Goal: Task Accomplishment & Management: Manage account settings

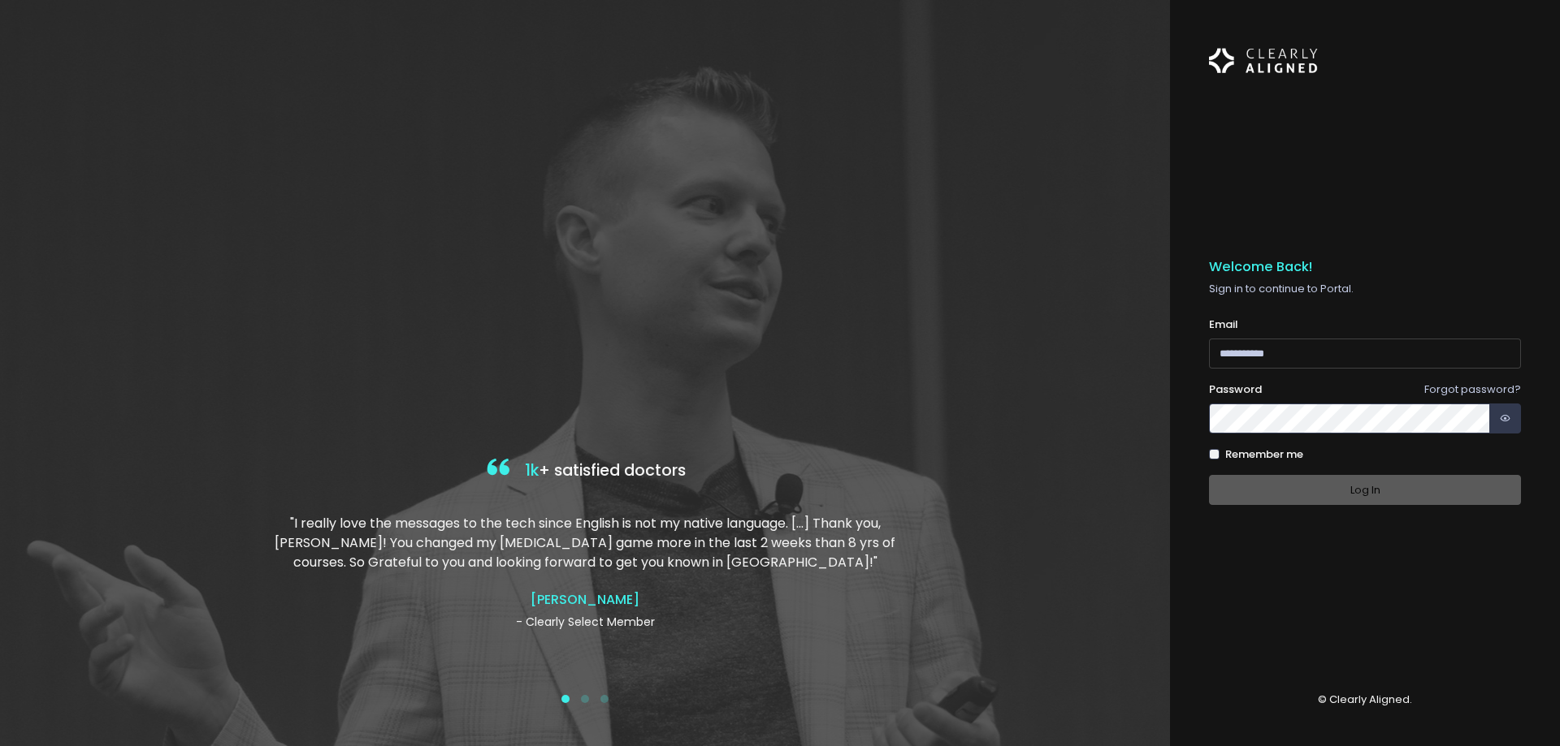
click at [1333, 342] on input "email" at bounding box center [1365, 354] width 312 height 30
type input "**********"
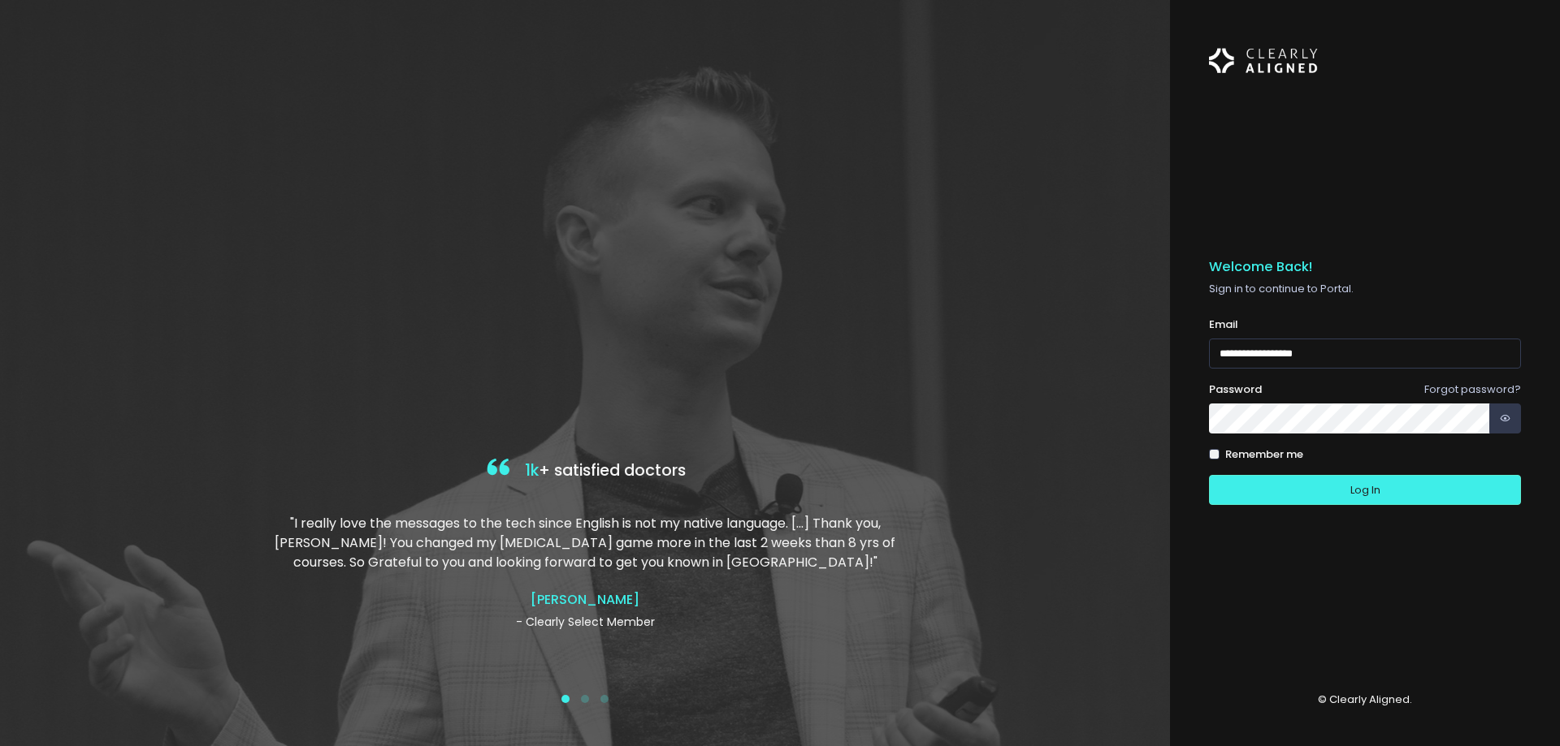
click at [1209, 475] on button "Log In" at bounding box center [1365, 490] width 312 height 30
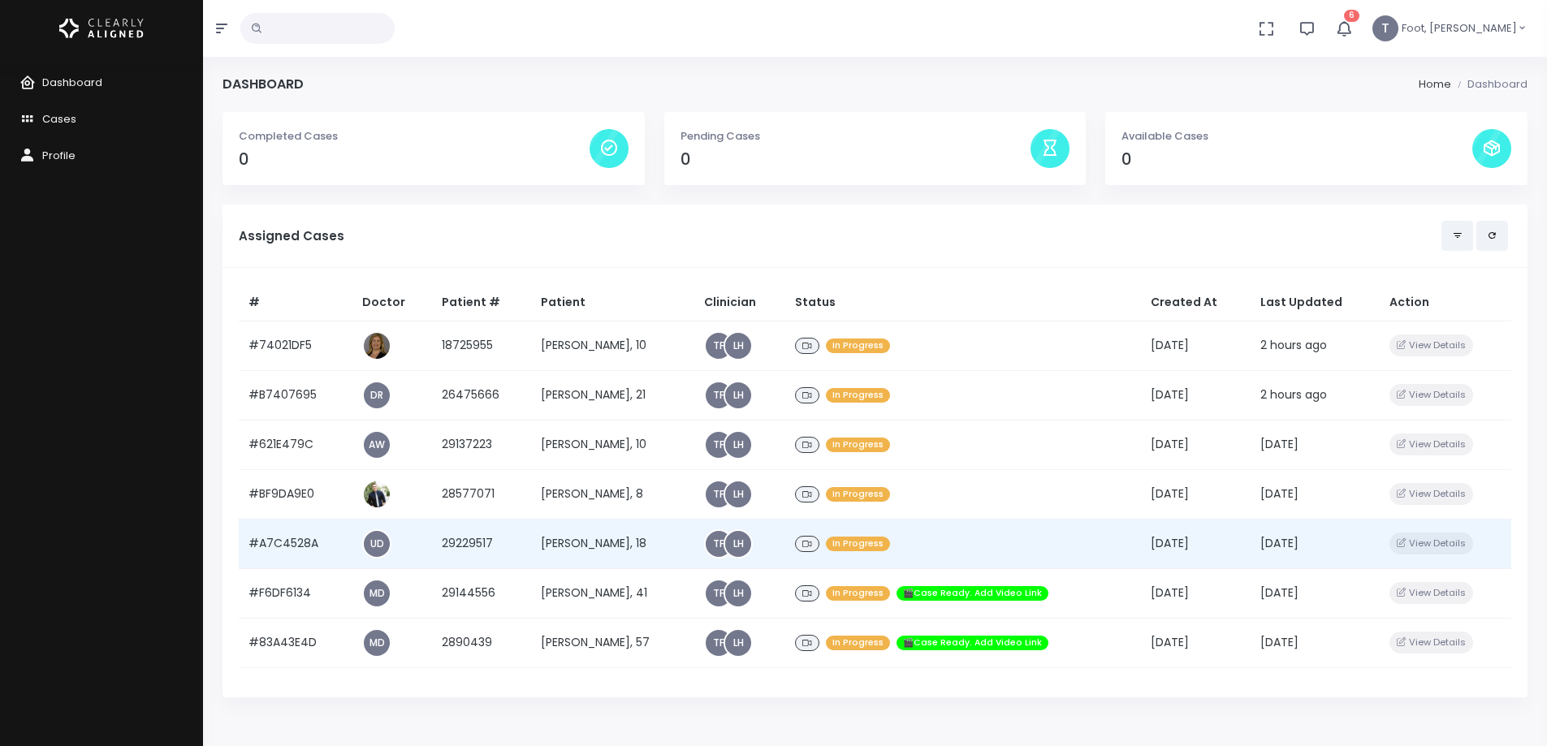
click at [595, 543] on td "[PERSON_NAME], 18" at bounding box center [612, 544] width 163 height 50
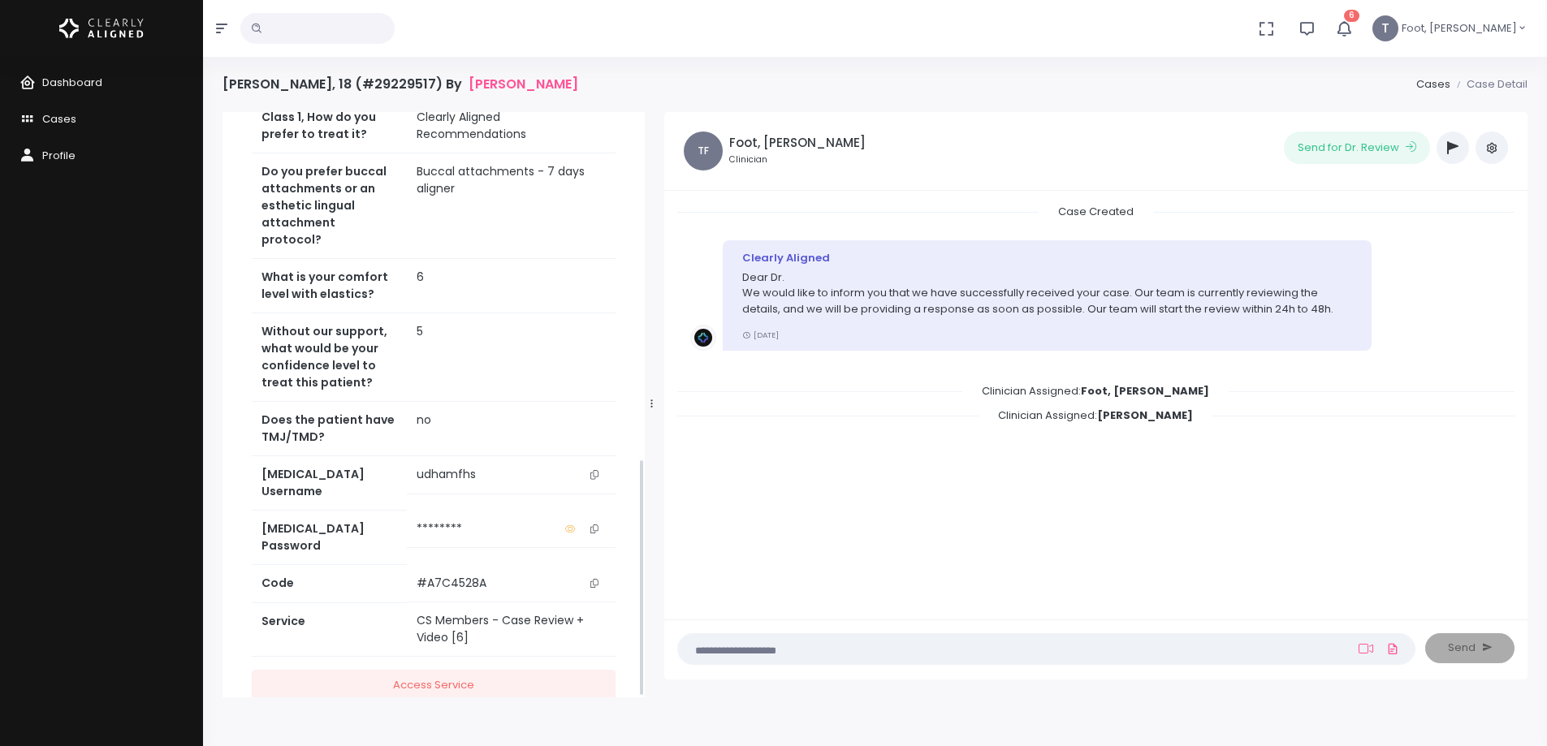
scroll to position [852, 0]
drag, startPoint x: 597, startPoint y: 461, endPoint x: 548, endPoint y: 379, distance: 95.4
click at [597, 465] on button "scrollable content" at bounding box center [594, 473] width 23 height 17
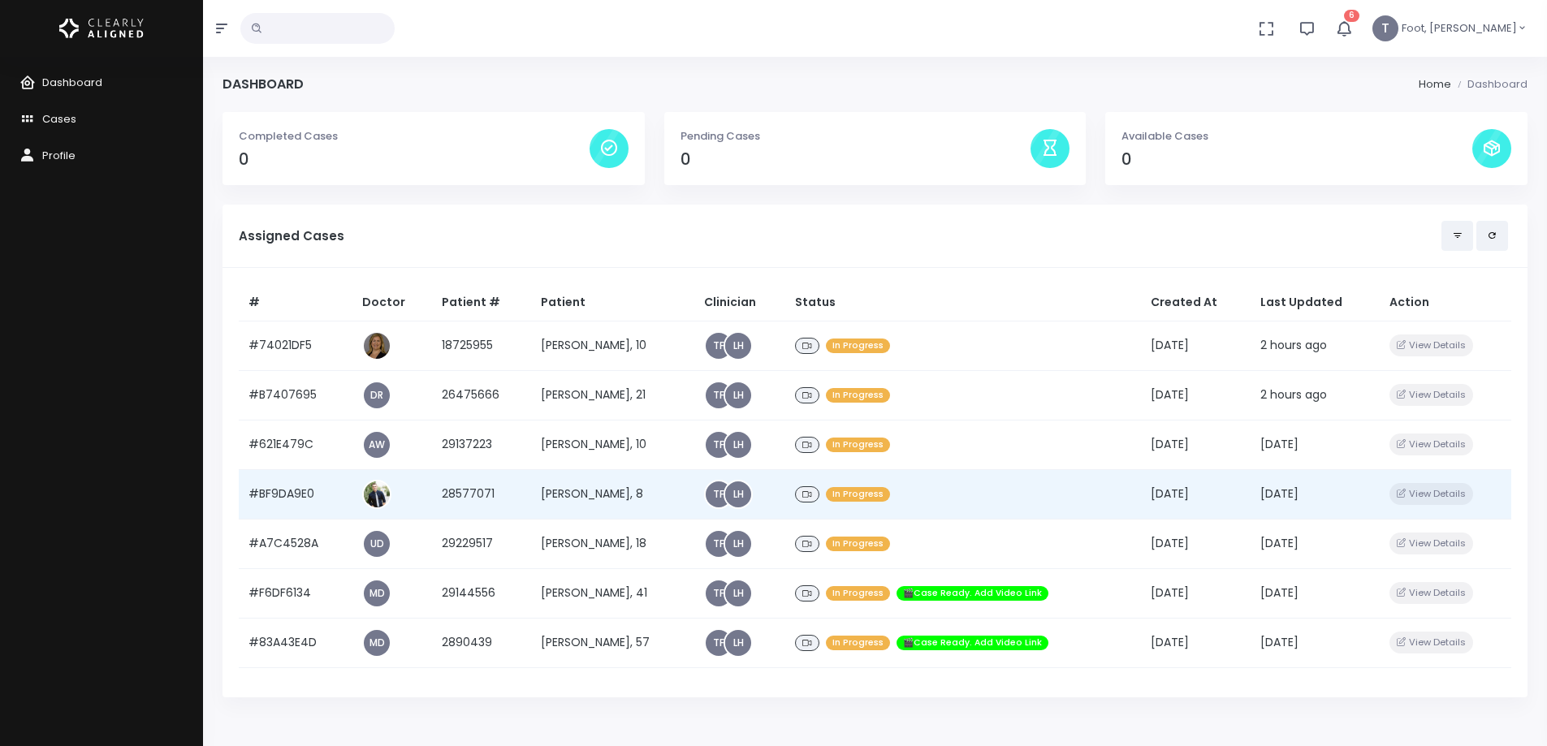
click at [581, 504] on td "[PERSON_NAME], 8" at bounding box center [612, 495] width 163 height 50
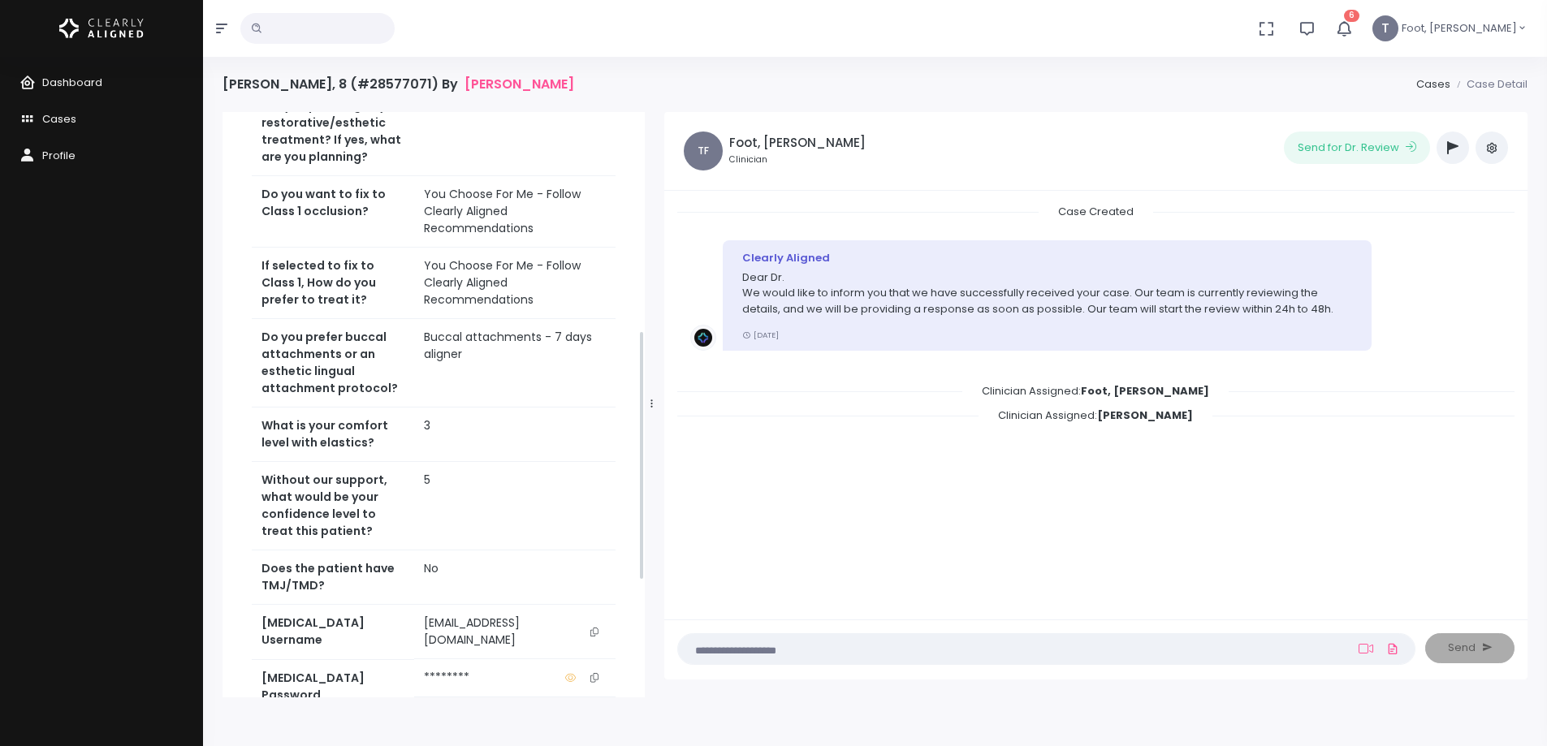
scroll to position [784, 0]
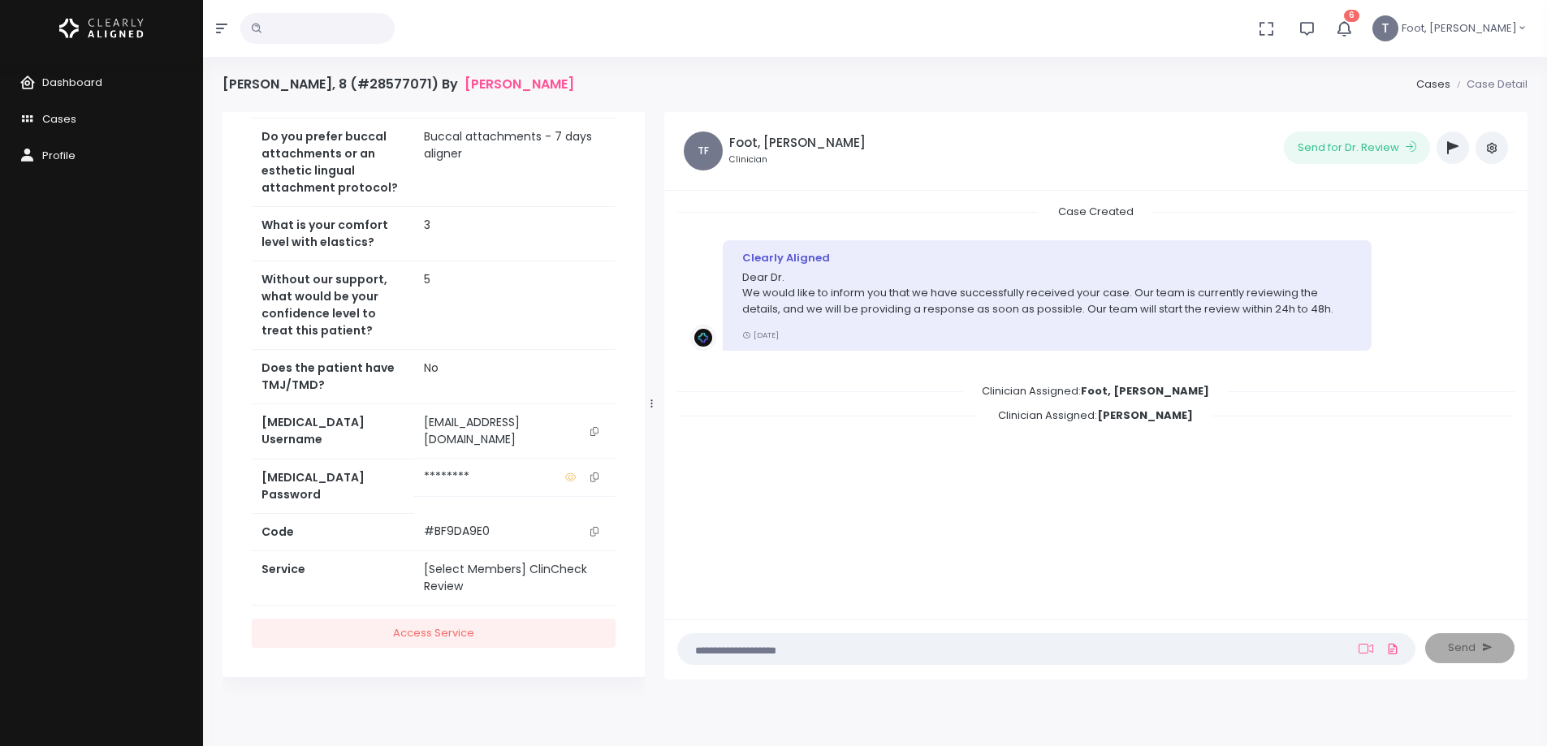
click at [600, 448] on button "scrollable content" at bounding box center [594, 431] width 23 height 34
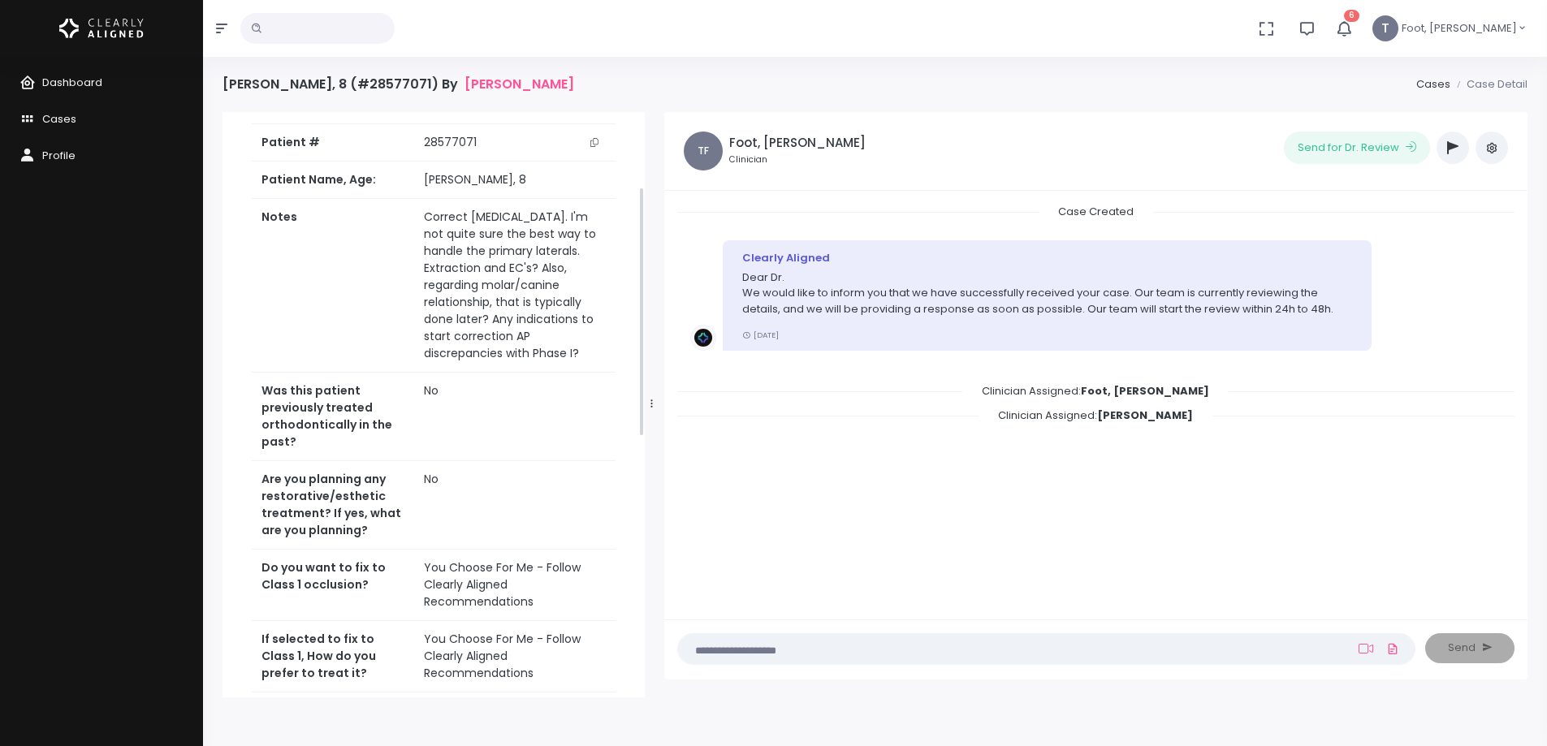
scroll to position [134, 0]
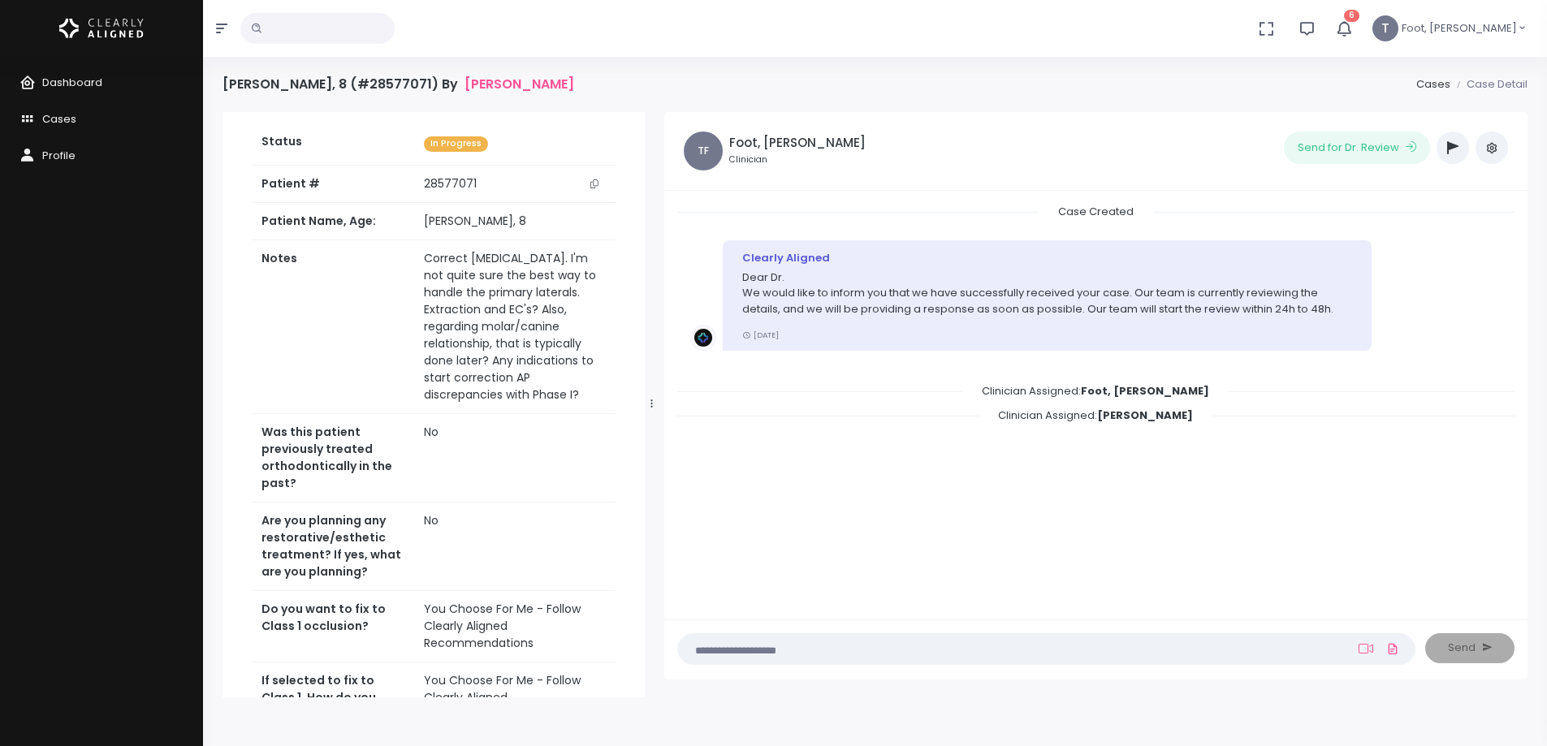
click at [1353, 26] on icon "button" at bounding box center [1344, 28] width 19 height 19
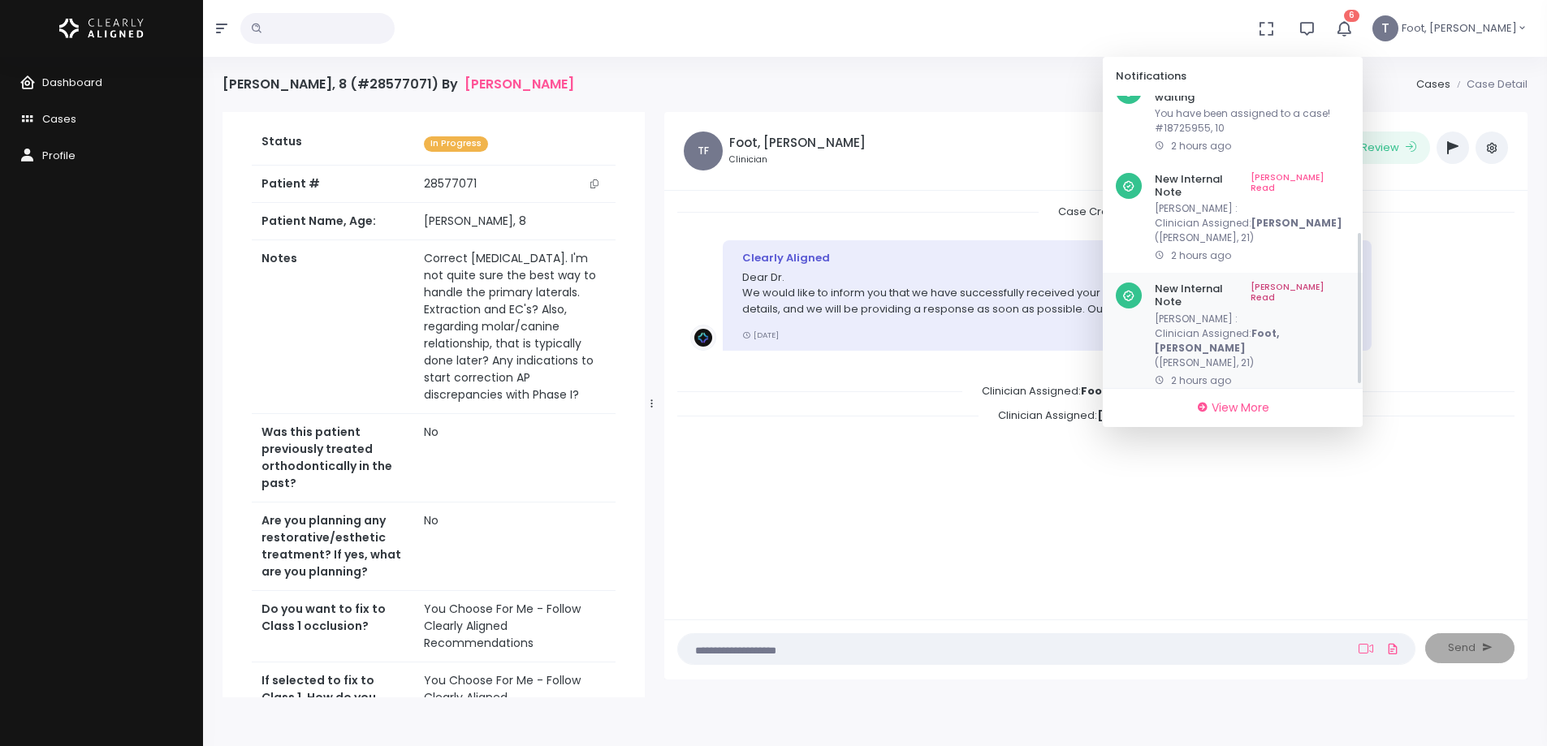
scroll to position [263, 0]
drag, startPoint x: 1382, startPoint y: 316, endPoint x: 1378, endPoint y: 292, distance: 23.9
click at [1350, 406] on link "[PERSON_NAME] Read" at bounding box center [1304, 418] width 92 height 25
click at [1350, 281] on link "[PERSON_NAME] Read" at bounding box center [1300, 293] width 99 height 25
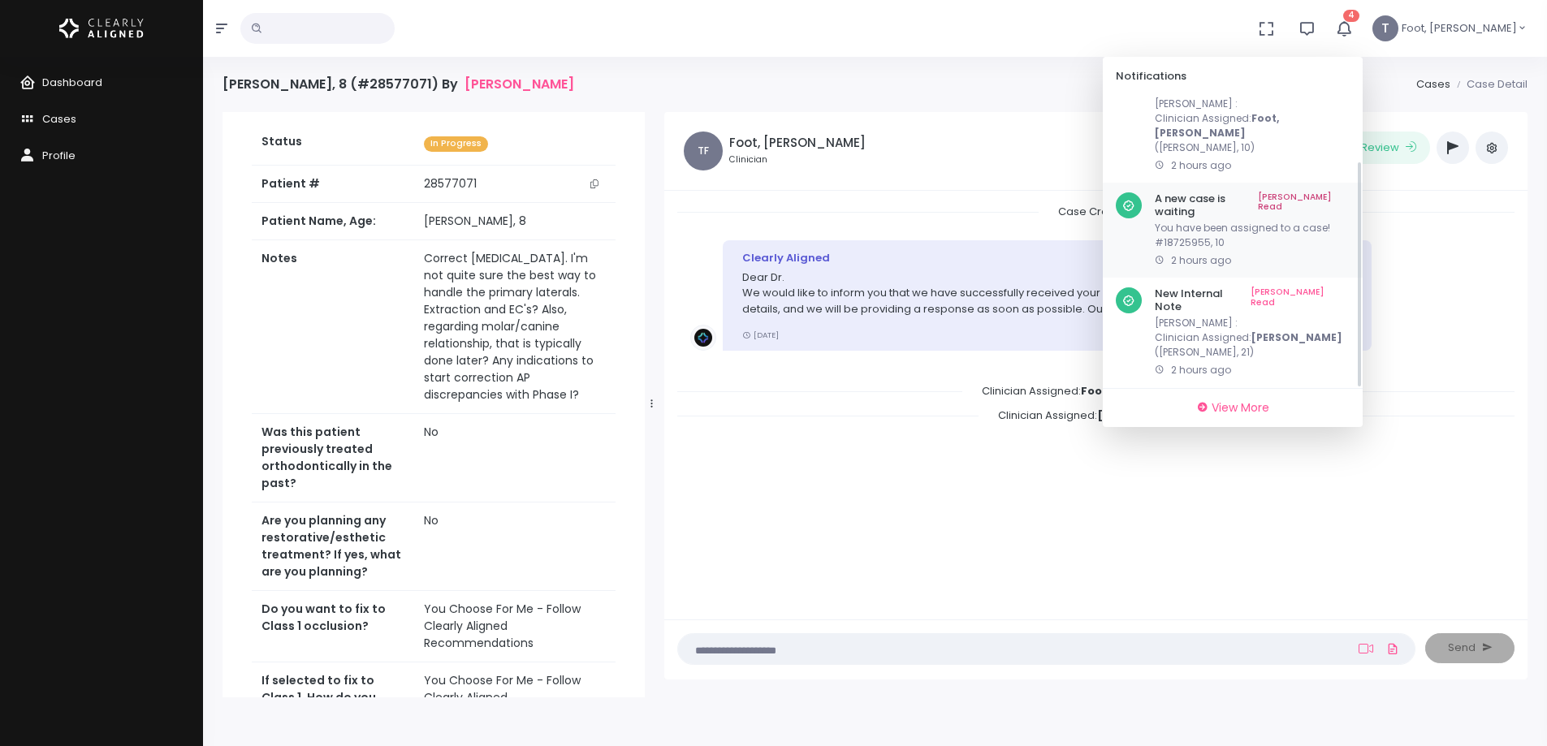
scroll to position [83, 0]
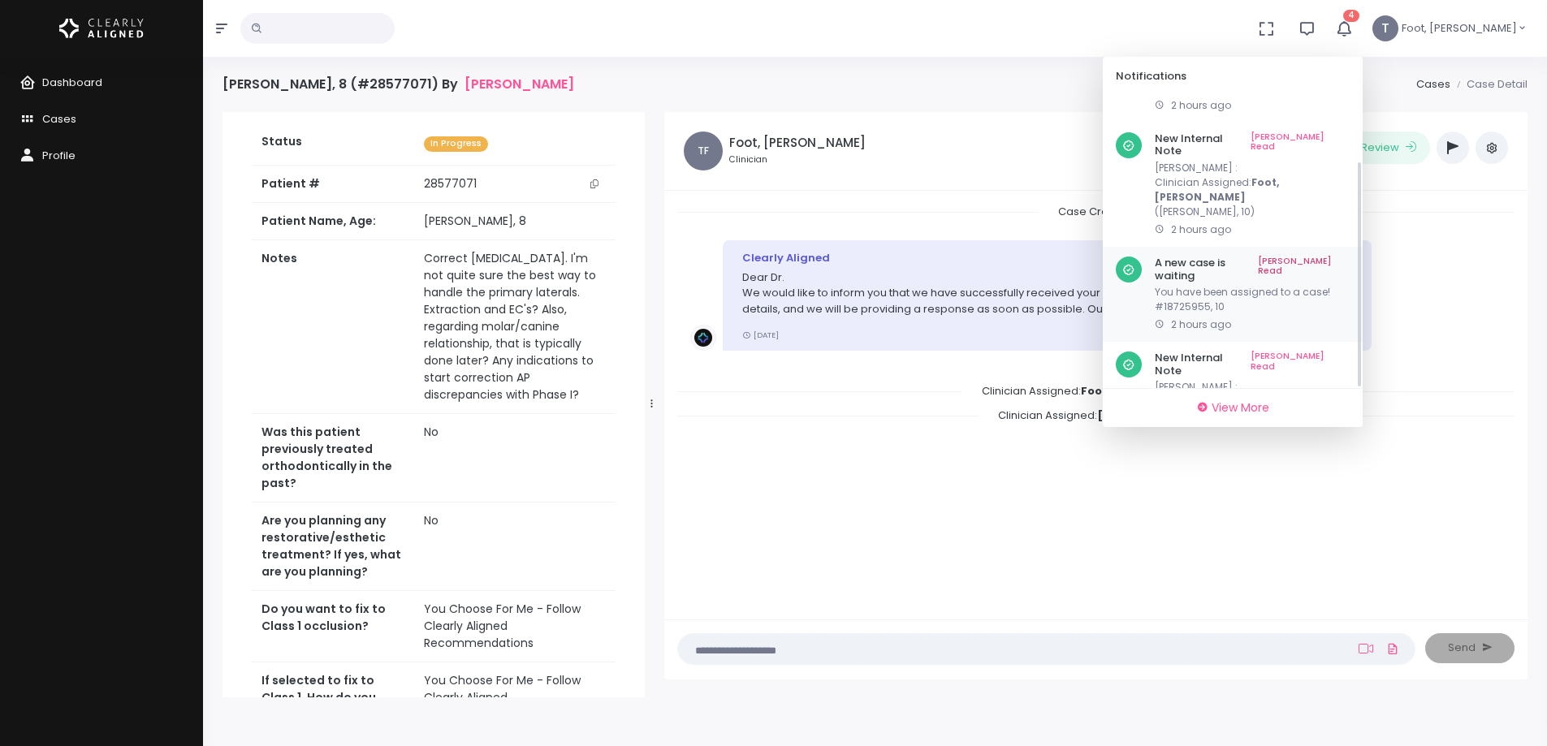
click at [1350, 132] on link "[PERSON_NAME] Read" at bounding box center [1300, 144] width 99 height 25
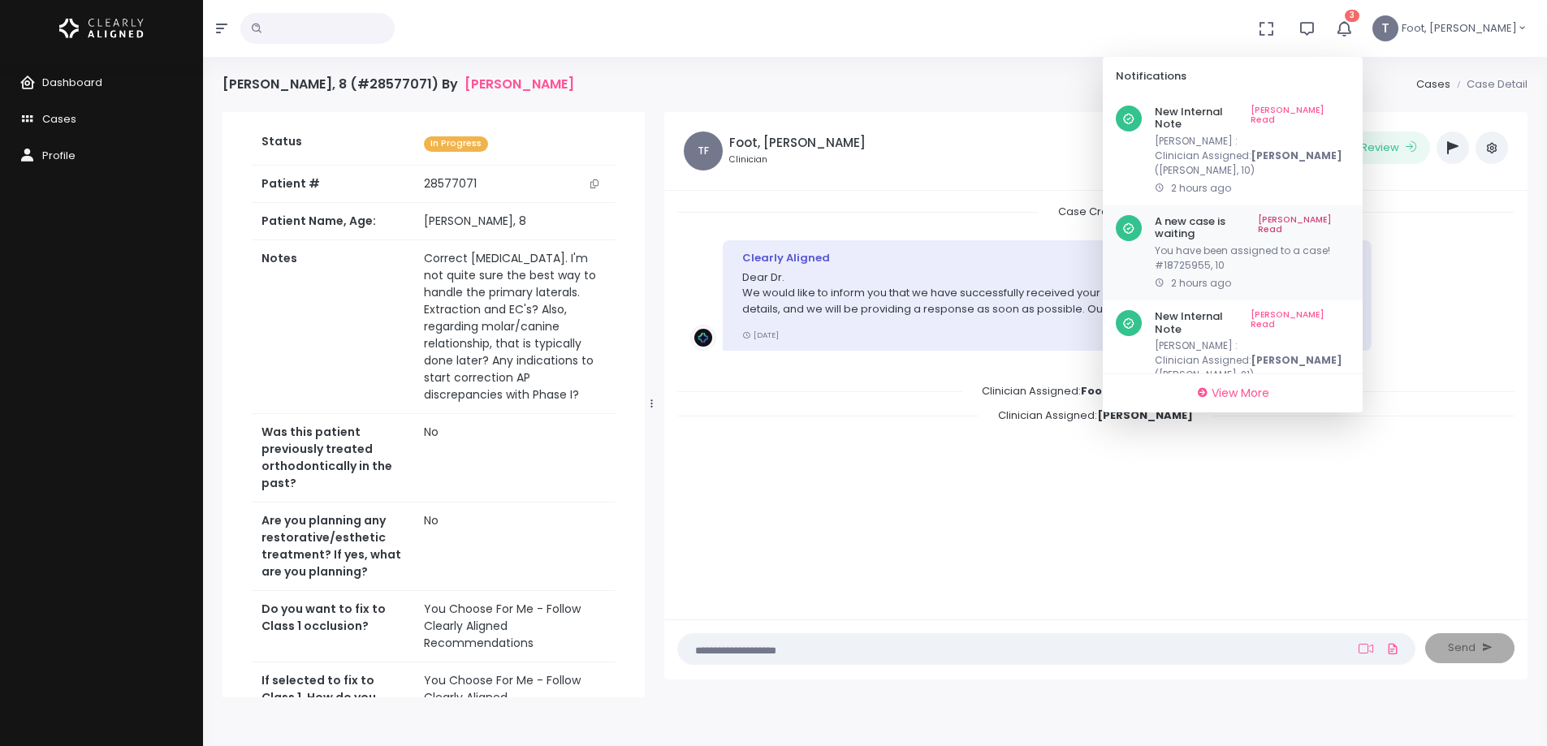
click at [1350, 215] on link "[PERSON_NAME] Read" at bounding box center [1304, 227] width 92 height 25
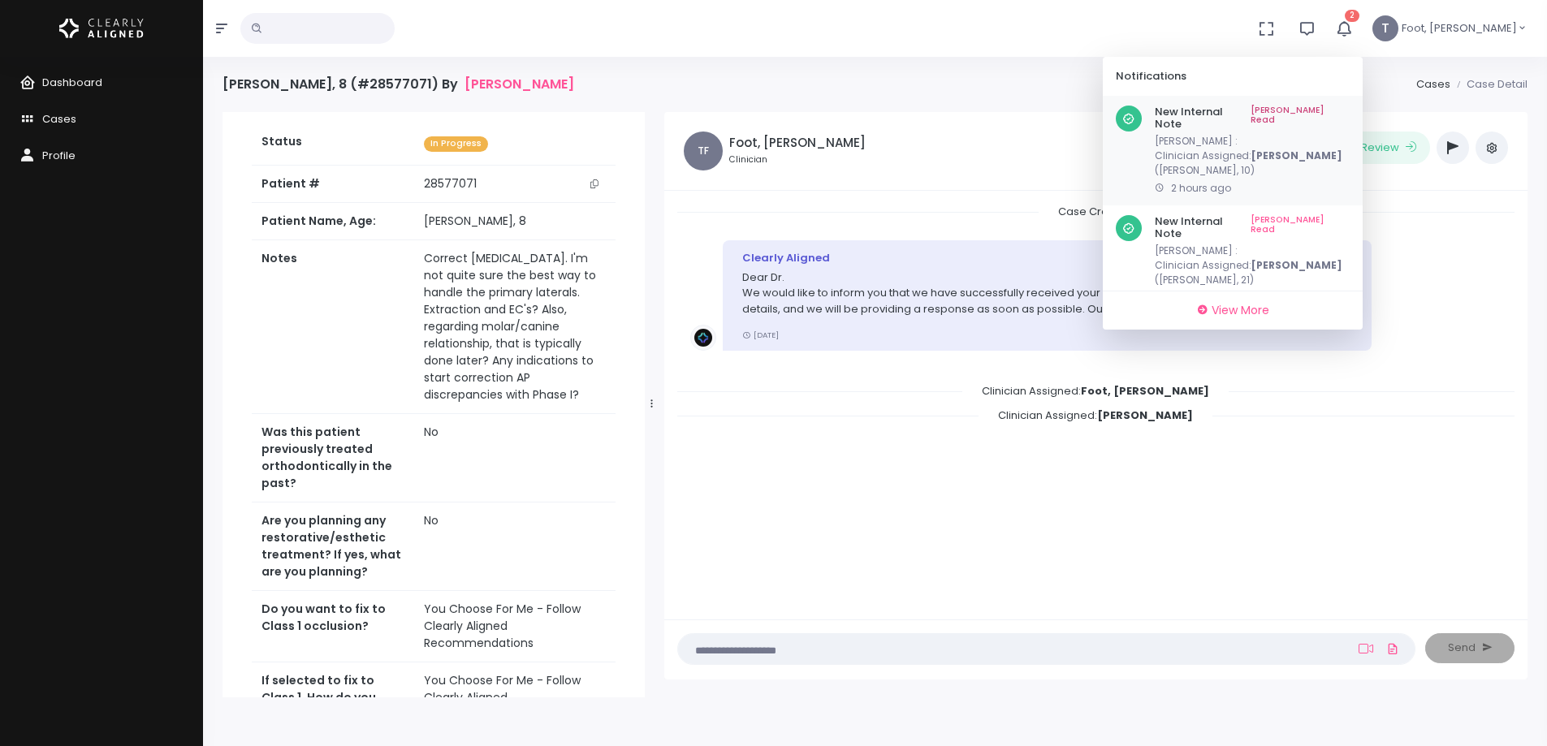
click at [1350, 107] on link "[PERSON_NAME] Read" at bounding box center [1300, 118] width 99 height 25
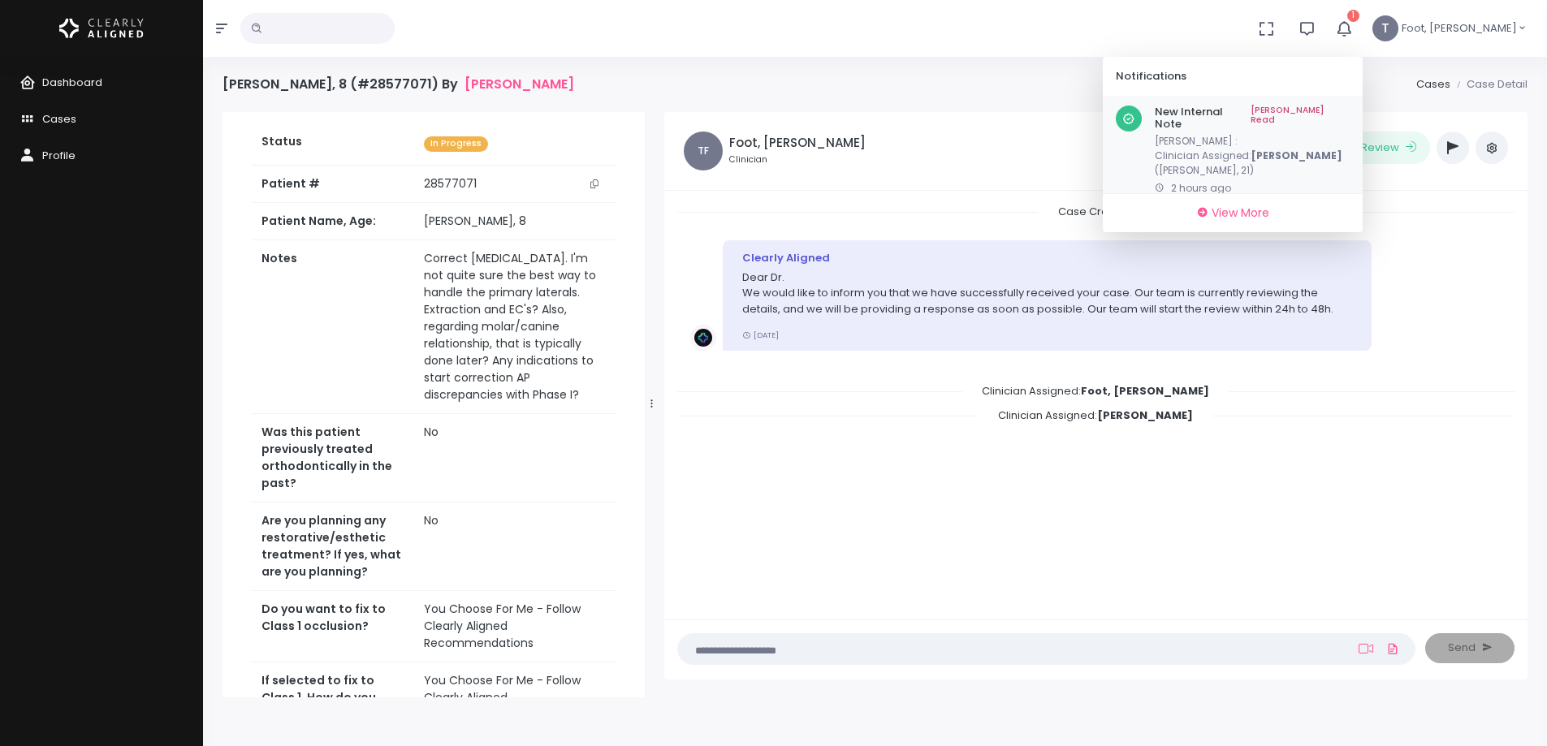
click at [1350, 109] on link "[PERSON_NAME] Read" at bounding box center [1300, 118] width 99 height 25
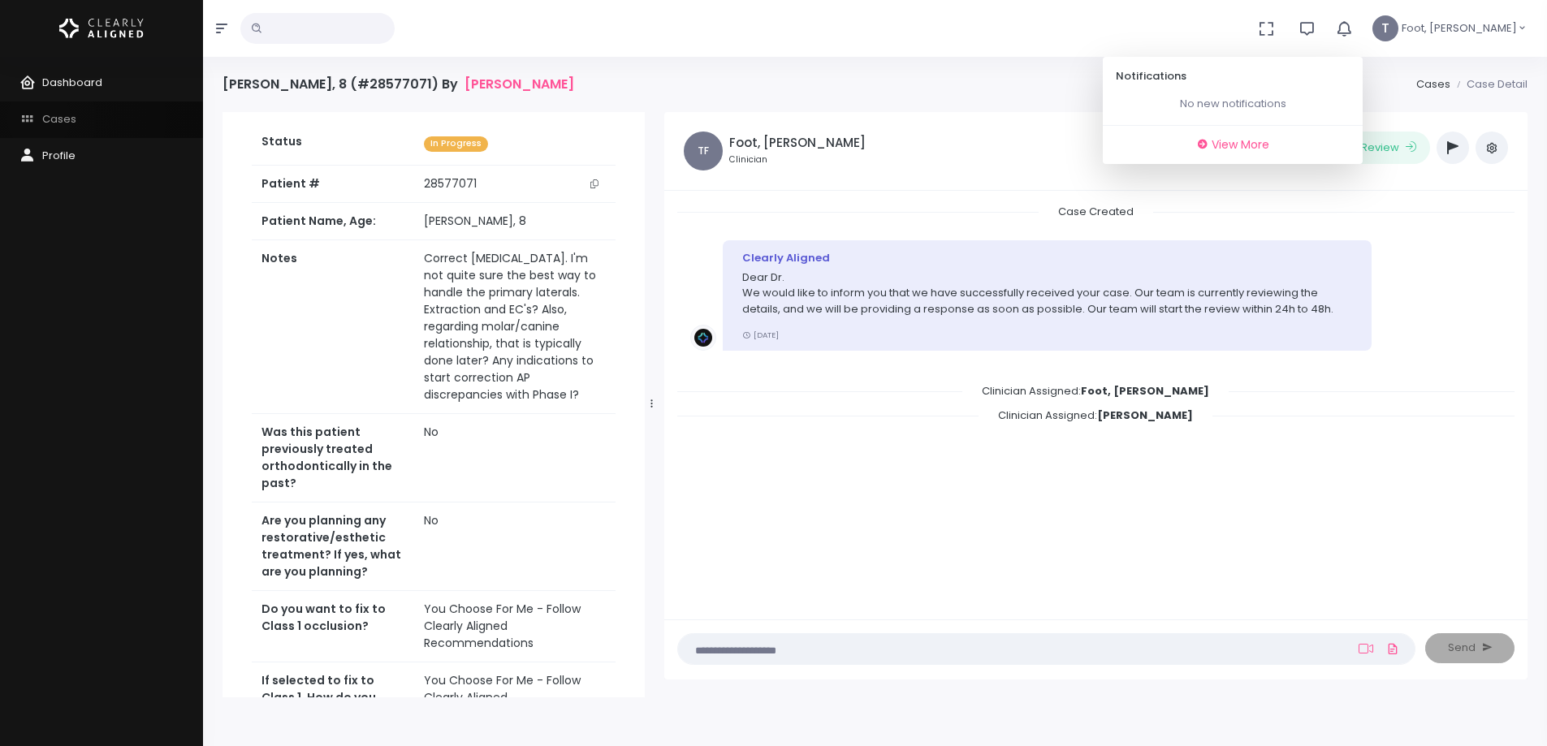
click at [39, 119] on icon "scrollable content" at bounding box center [30, 120] width 23 height 20
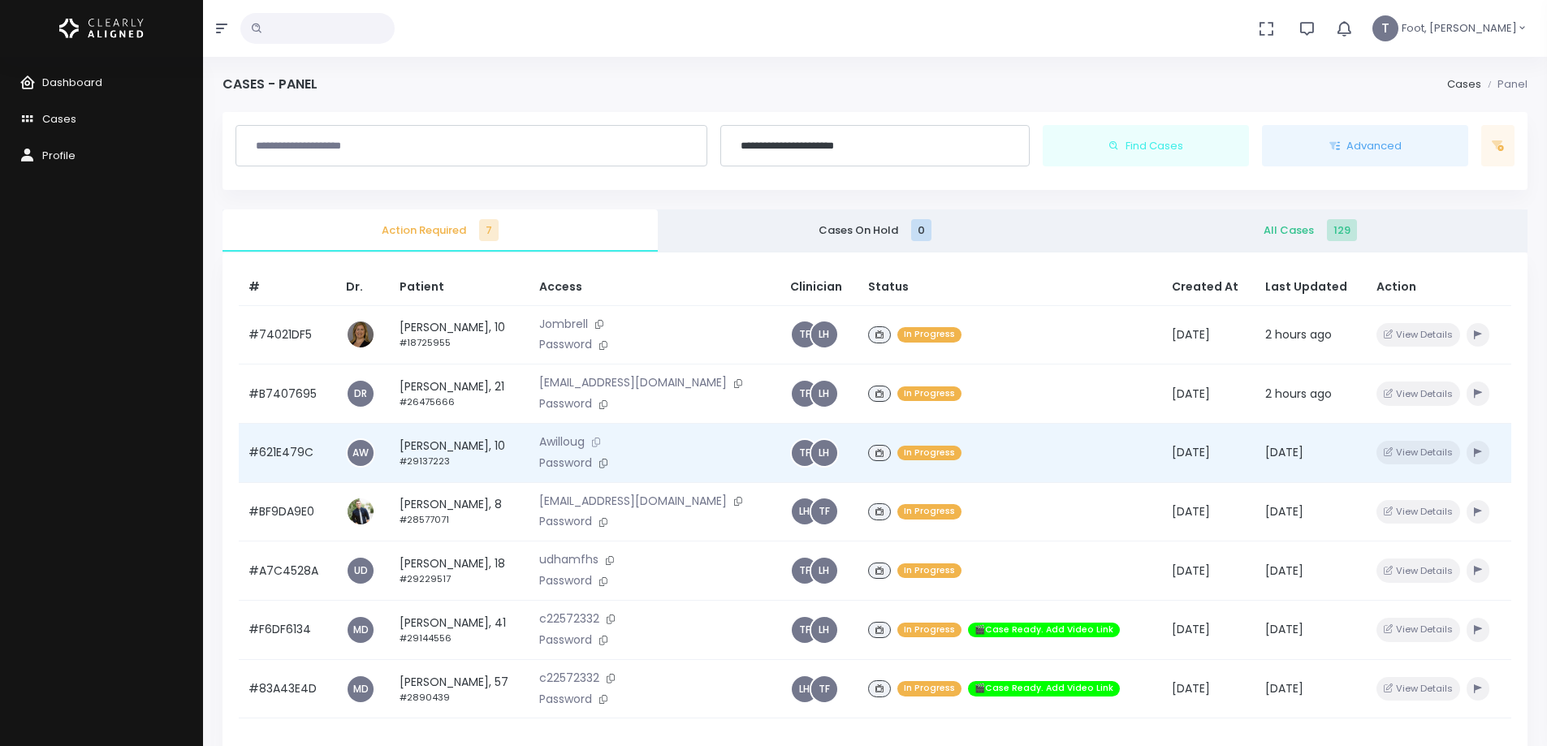
click at [608, 436] on button at bounding box center [596, 442] width 23 height 17
click at [608, 467] on icon at bounding box center [603, 463] width 8 height 9
click at [428, 437] on td "[PERSON_NAME], 10 #29137223" at bounding box center [460, 452] width 140 height 59
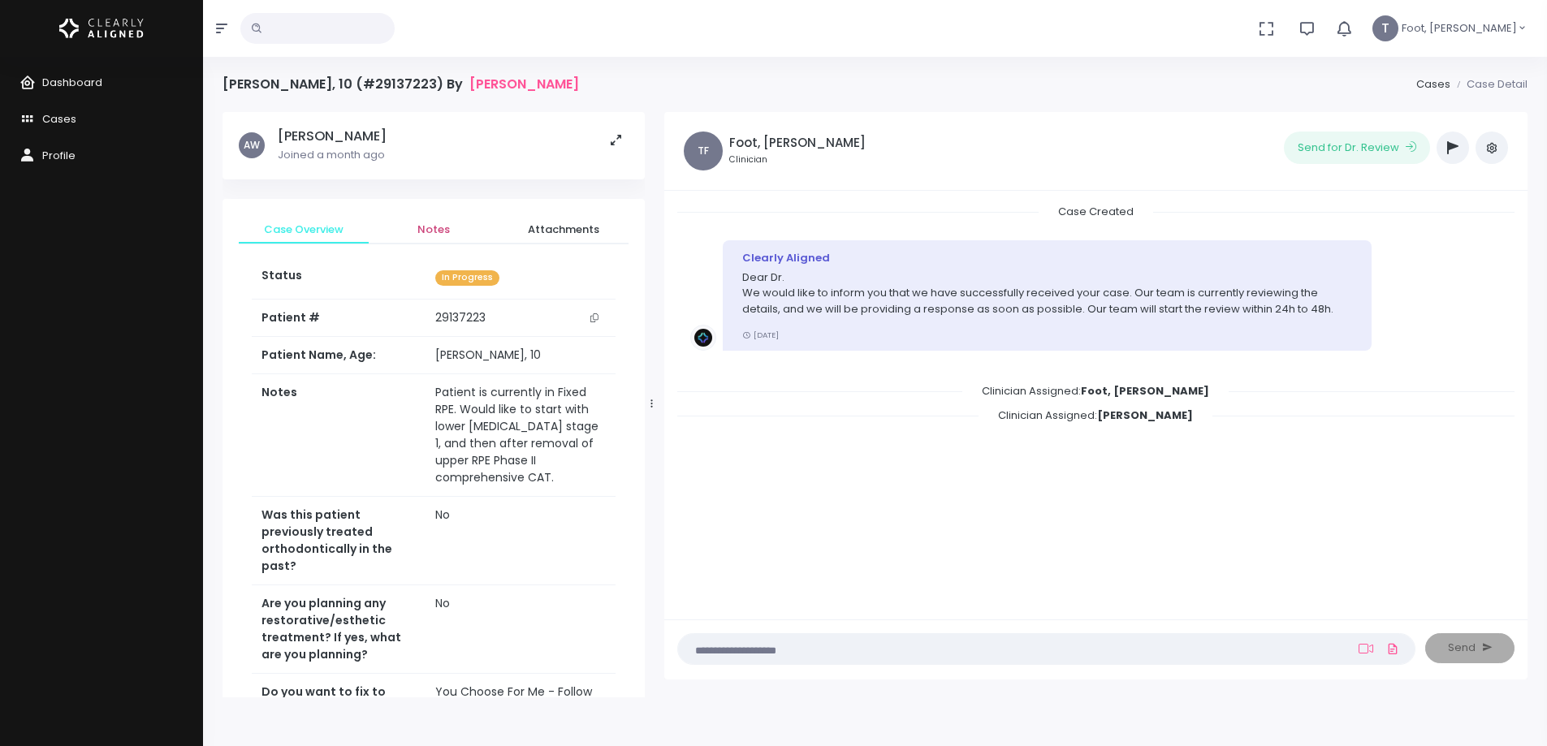
click at [441, 230] on span "Notes" at bounding box center [434, 230] width 104 height 16
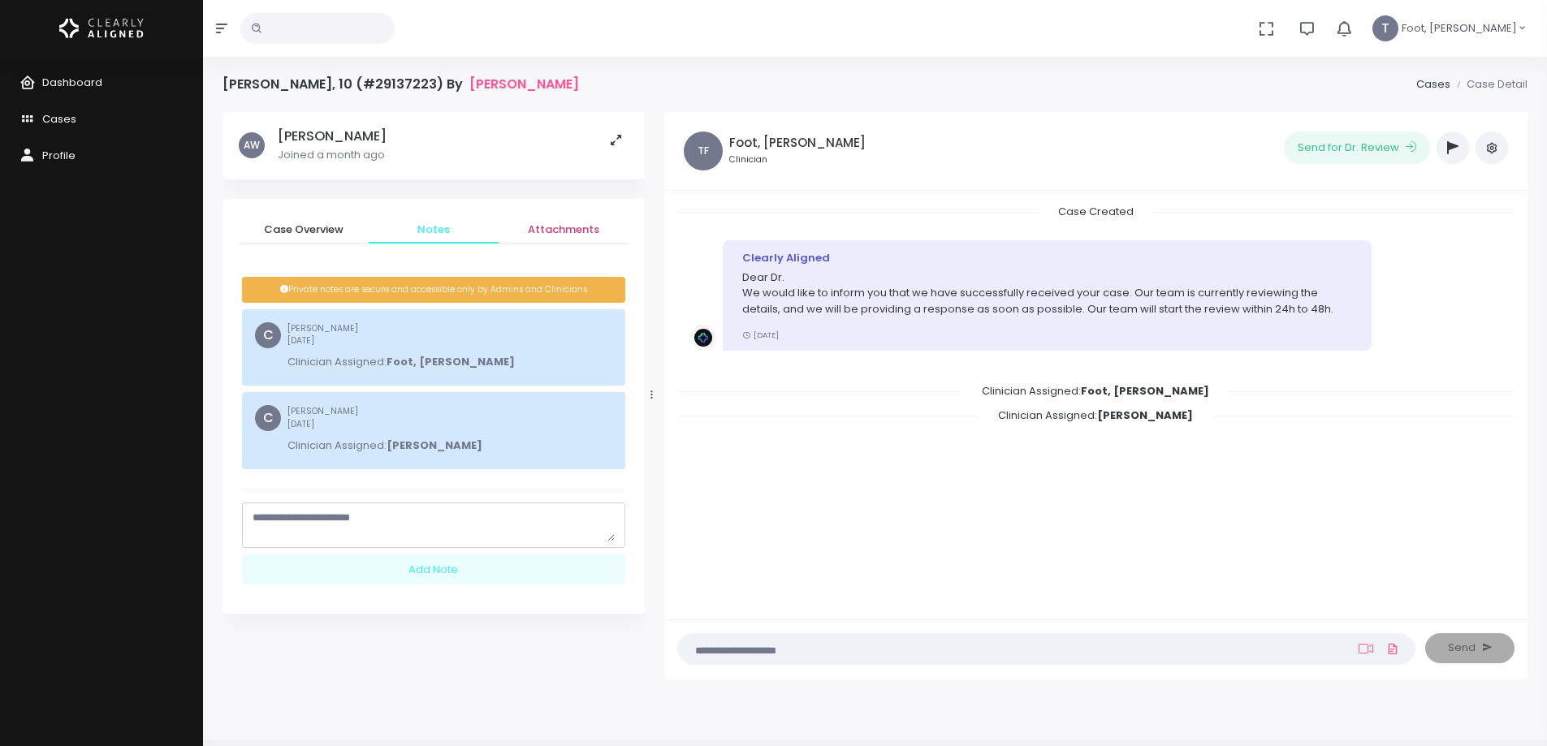
click at [574, 229] on span "Attachments" at bounding box center [564, 230] width 104 height 16
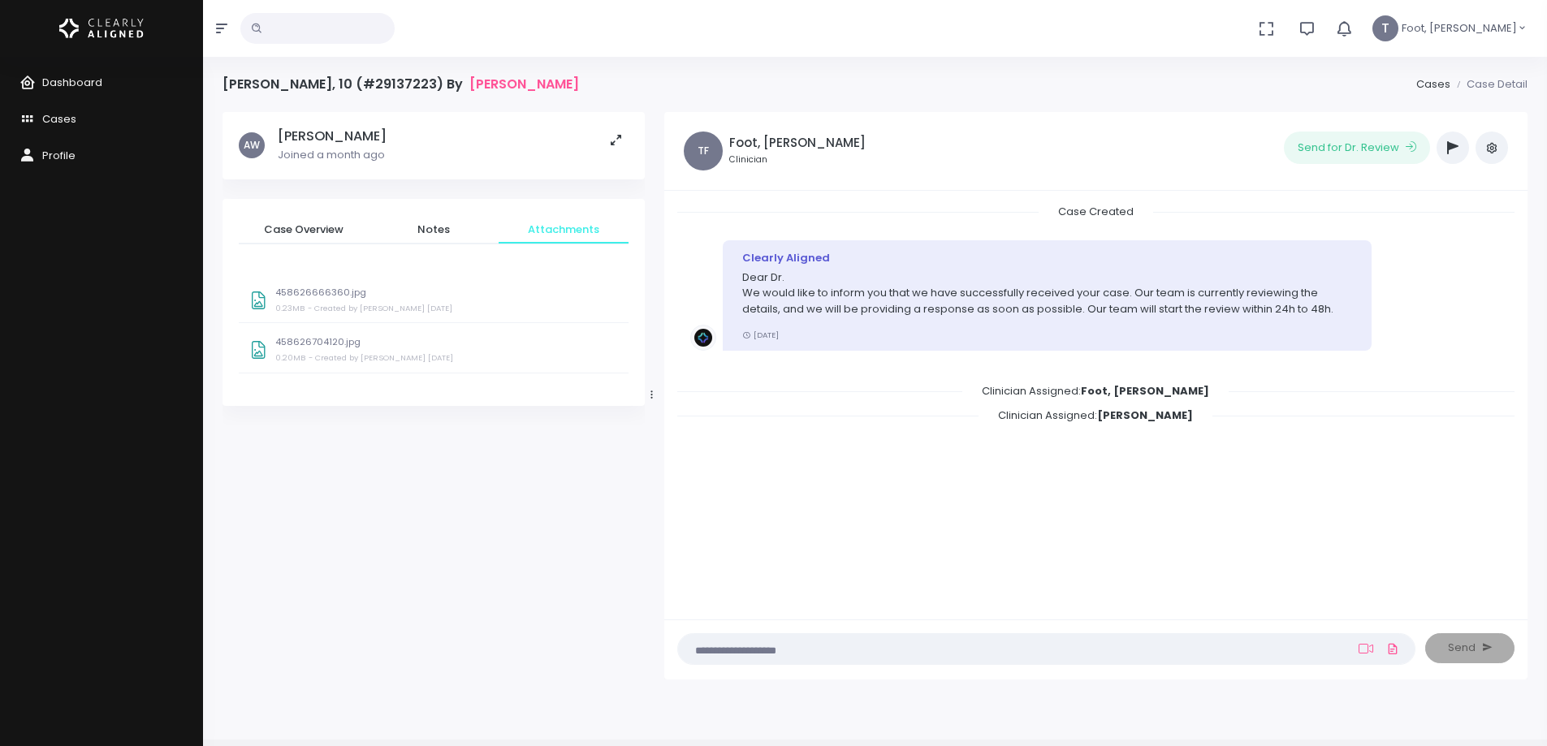
click at [327, 296] on p "458626666360.jpg" at bounding box center [446, 293] width 343 height 11
click at [364, 353] on small "- Created by [PERSON_NAME] [DATE]" at bounding box center [381, 358] width 145 height 11
click at [54, 118] on span "Cases" at bounding box center [59, 118] width 34 height 15
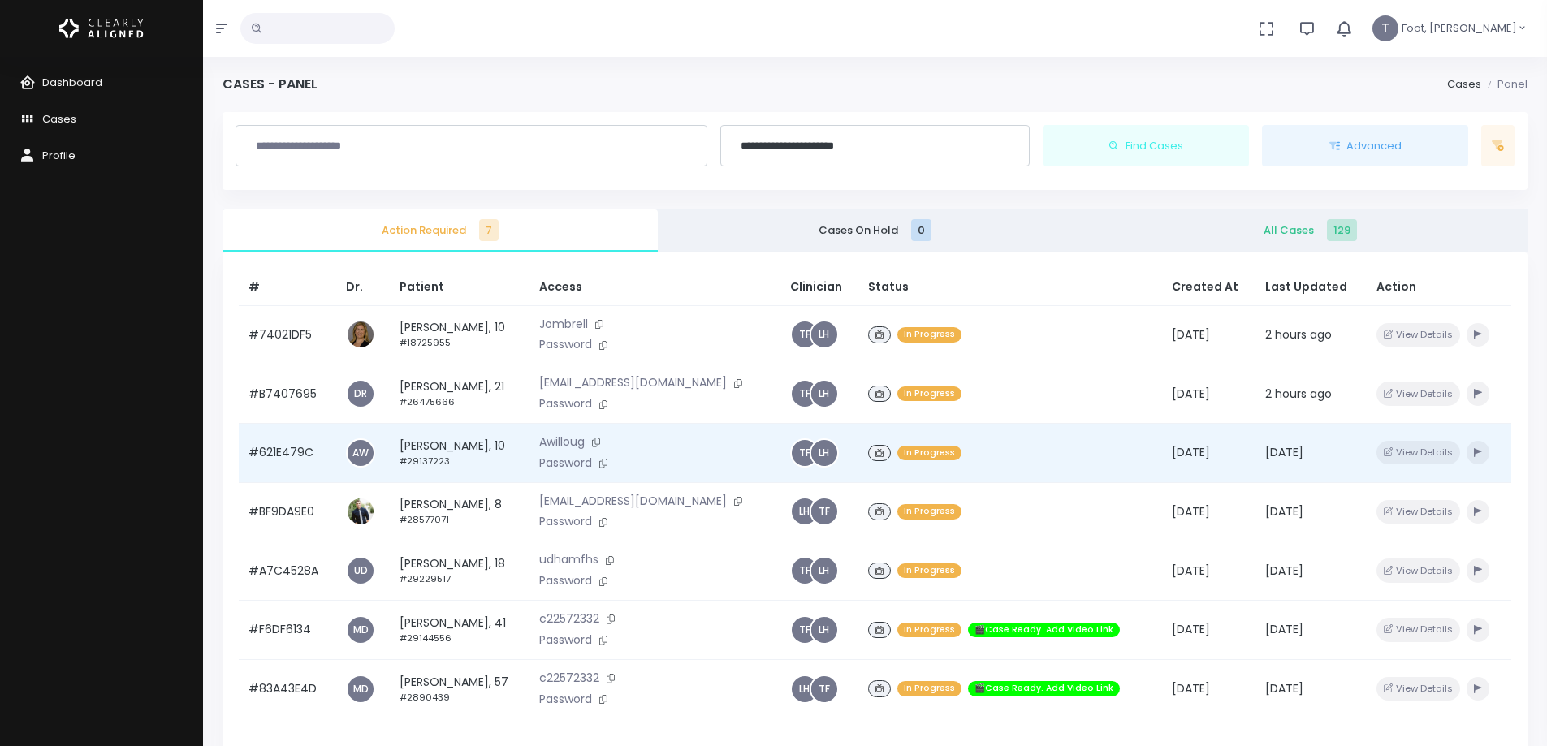
click at [438, 452] on td "[PERSON_NAME], 10 #29137223" at bounding box center [460, 452] width 140 height 59
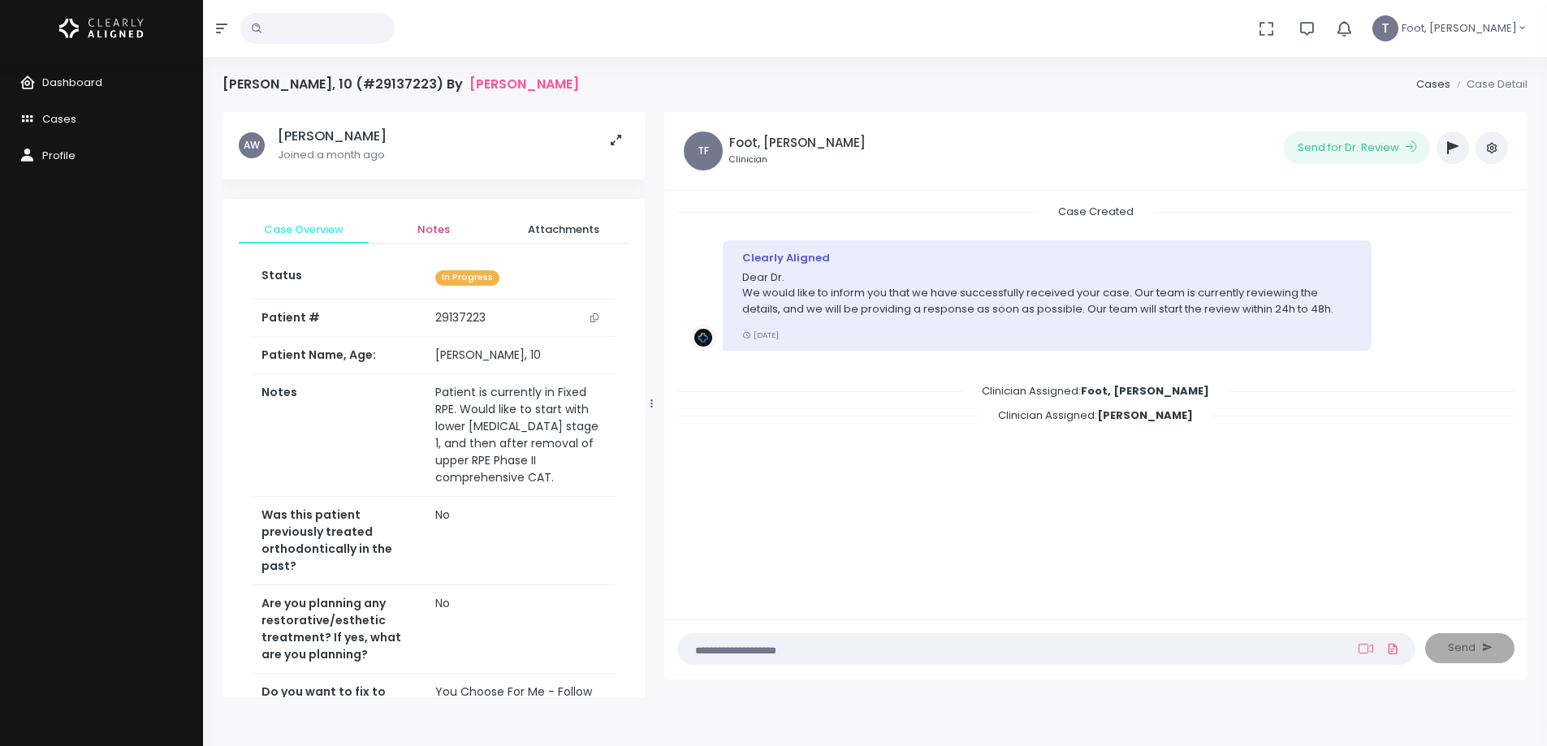
click at [433, 232] on span "Notes" at bounding box center [434, 230] width 104 height 16
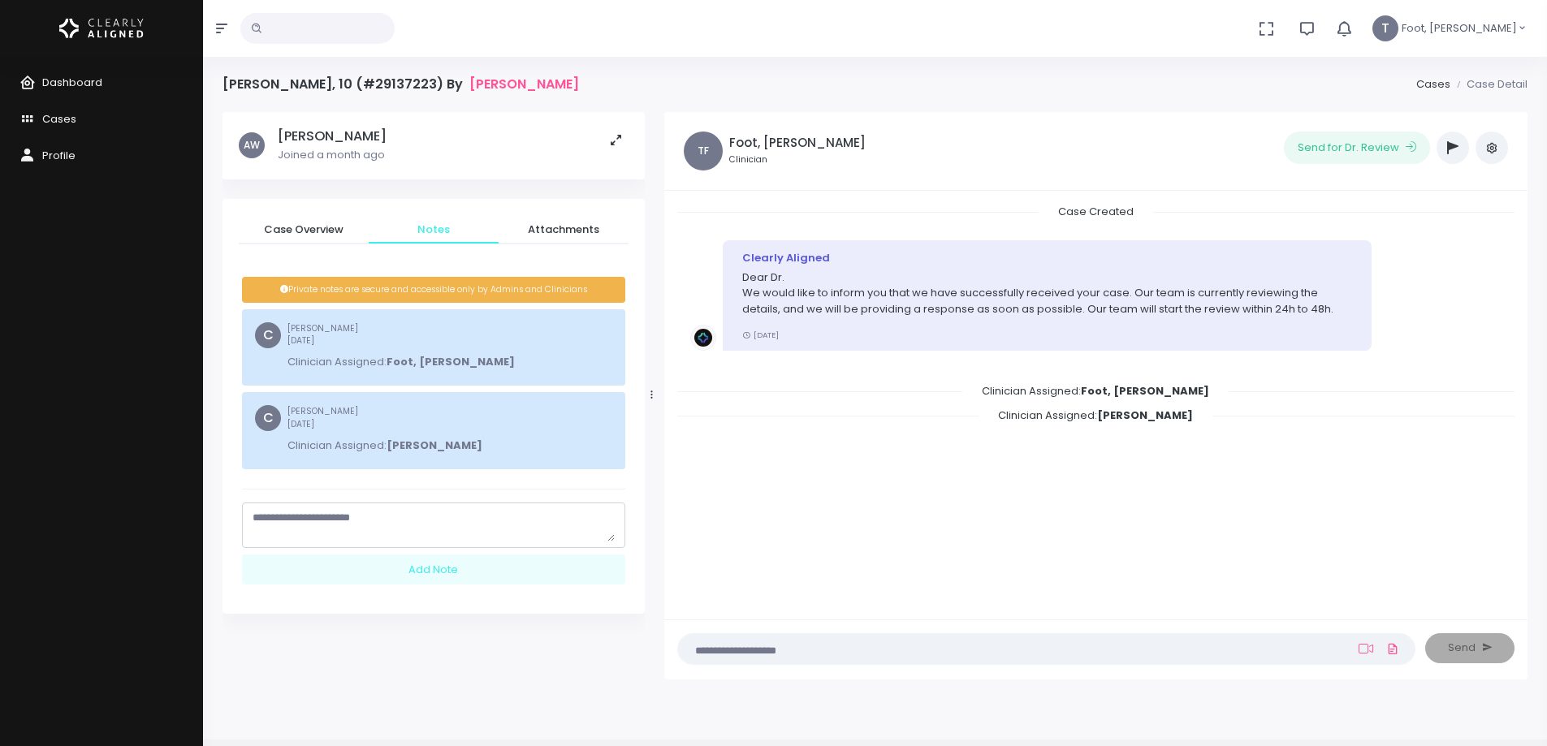
click at [410, 521] on textarea "scrollable content" at bounding box center [434, 526] width 362 height 32
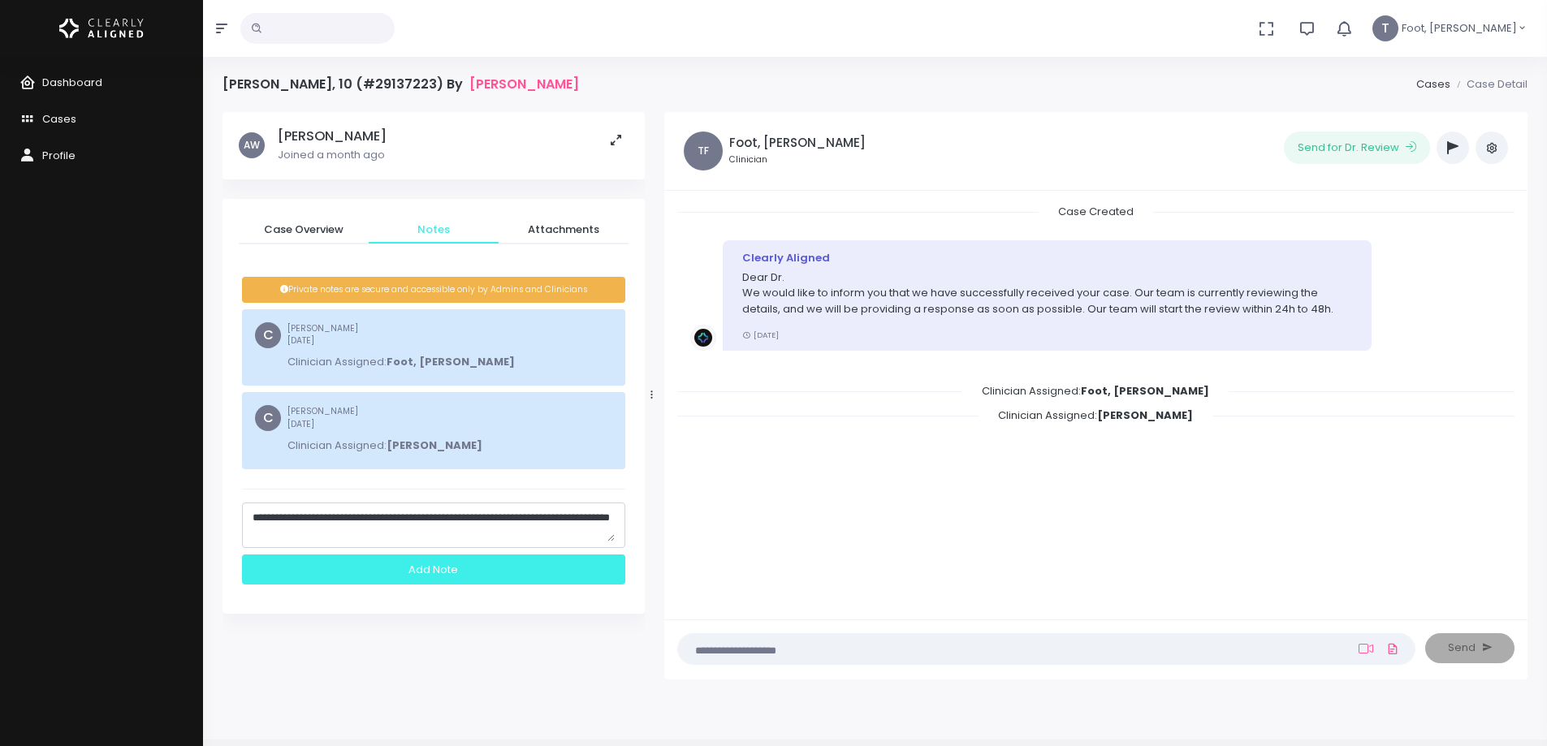
type textarea "**********"
click at [425, 574] on div "Add Note" at bounding box center [433, 570] width 383 height 30
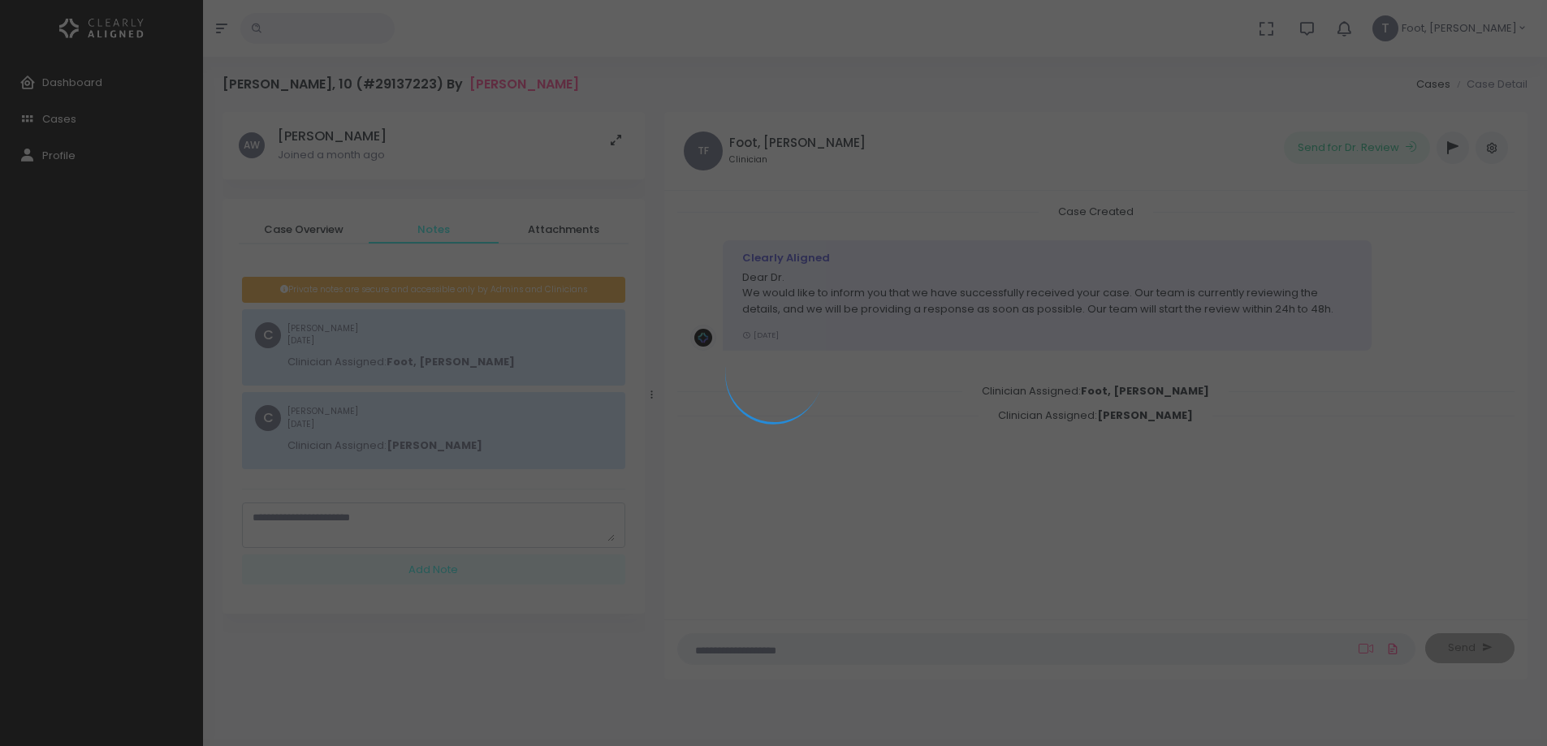
scroll to position [0, 0]
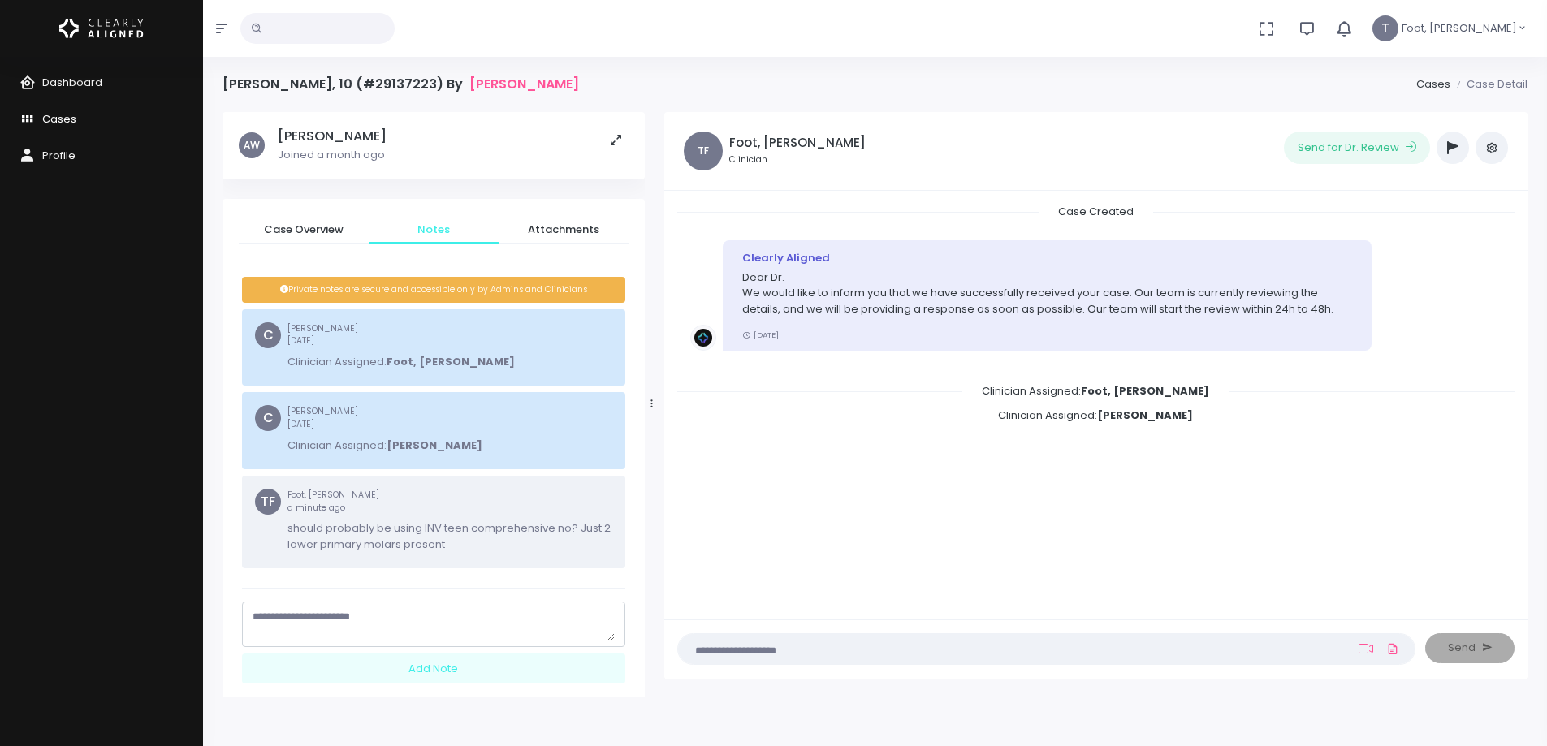
click at [32, 113] on icon "scrollable content" at bounding box center [30, 120] width 23 height 20
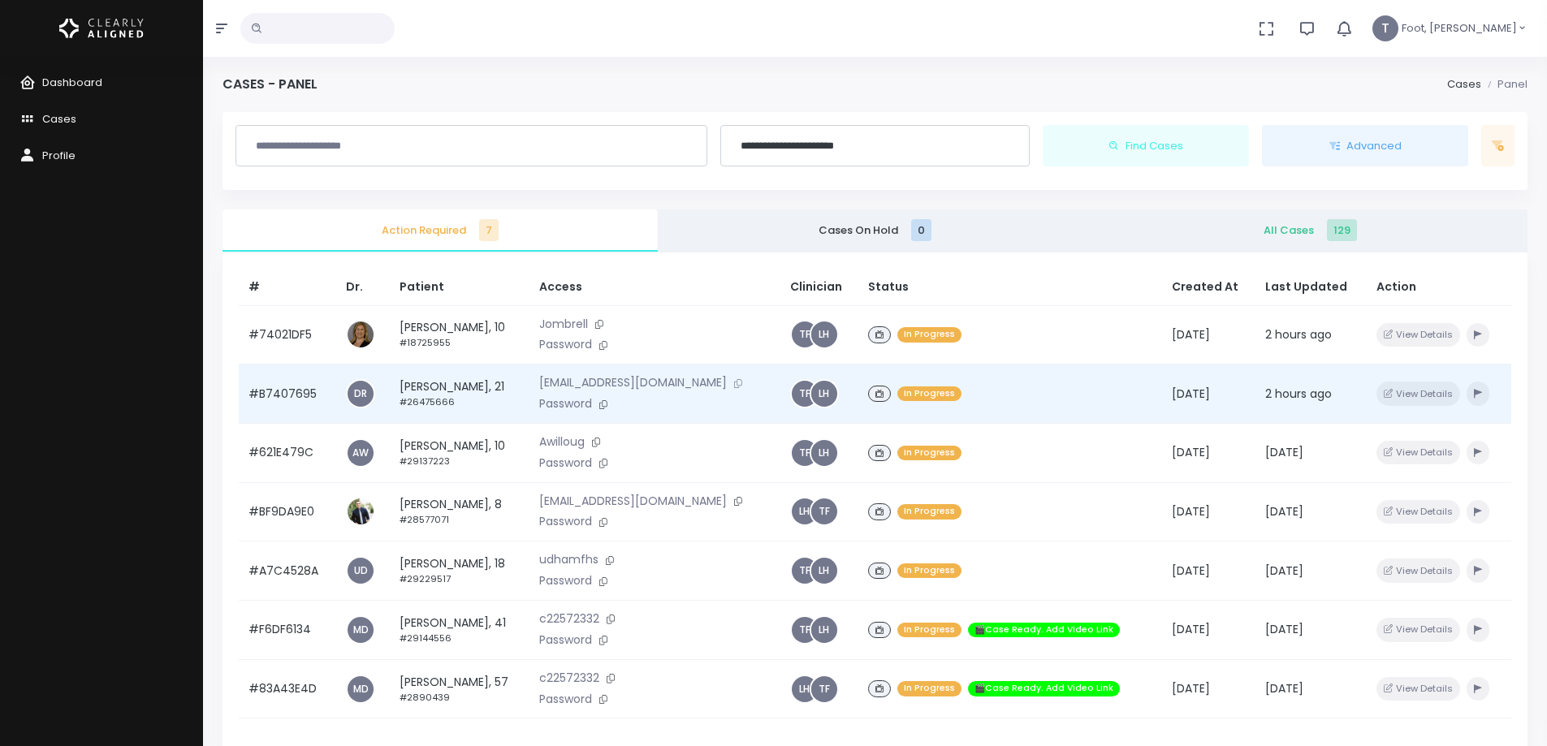
click at [734, 383] on icon at bounding box center [738, 383] width 8 height 9
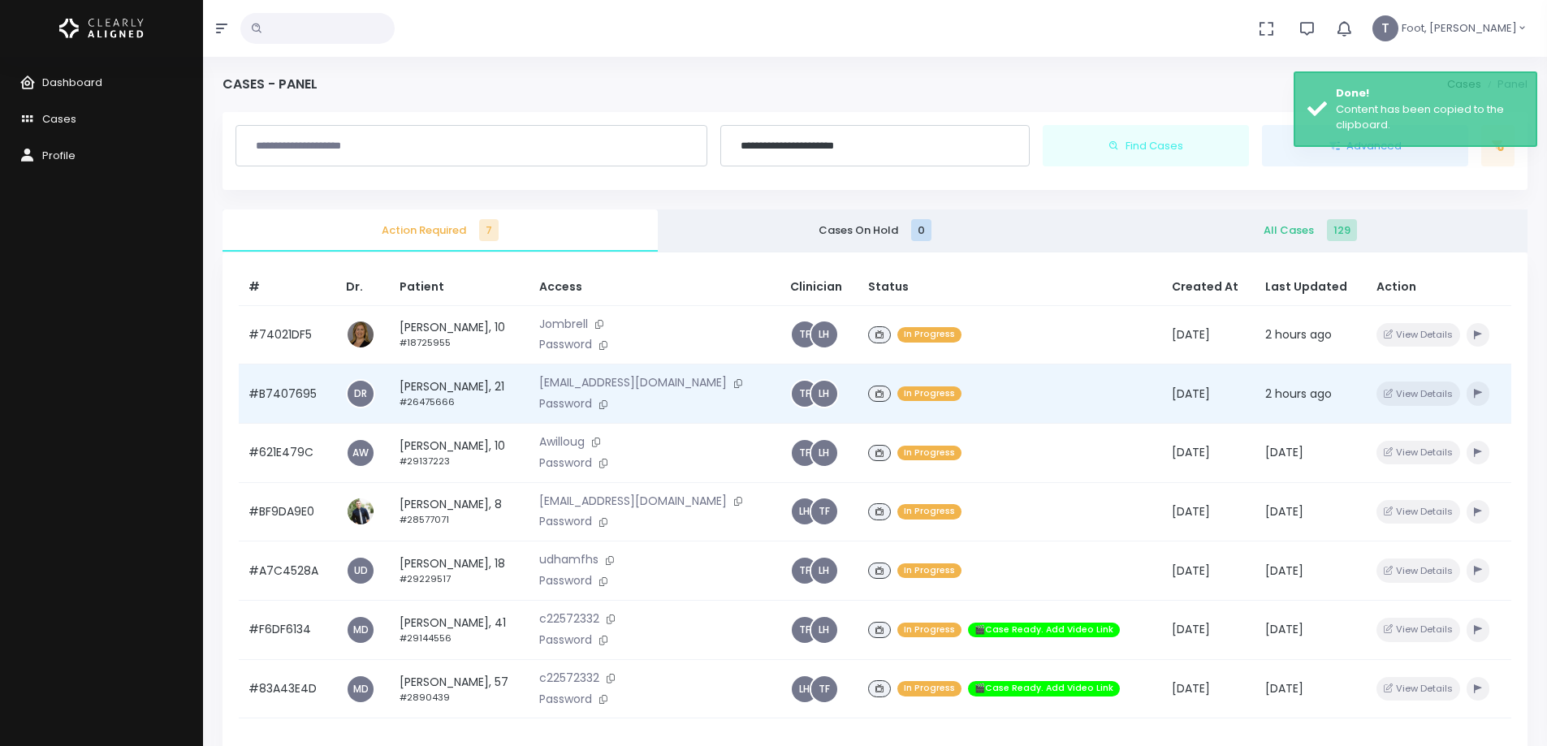
click at [457, 385] on td "[PERSON_NAME], 21 #26475666" at bounding box center [460, 394] width 140 height 59
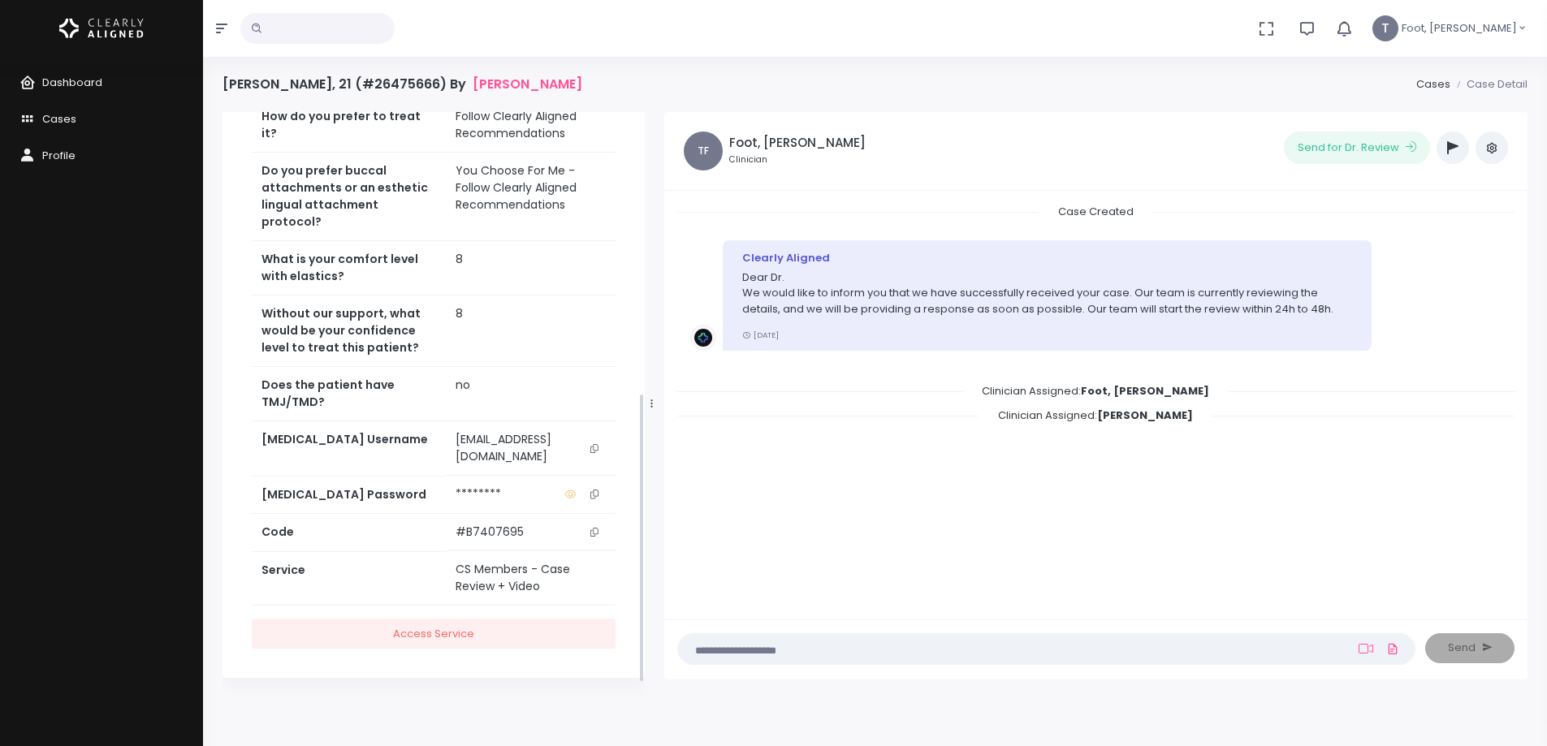
scroll to position [569, 0]
drag, startPoint x: 597, startPoint y: 558, endPoint x: 567, endPoint y: 316, distance: 243.9
click at [598, 537] on icon "scrollable content" at bounding box center [595, 532] width 8 height 9
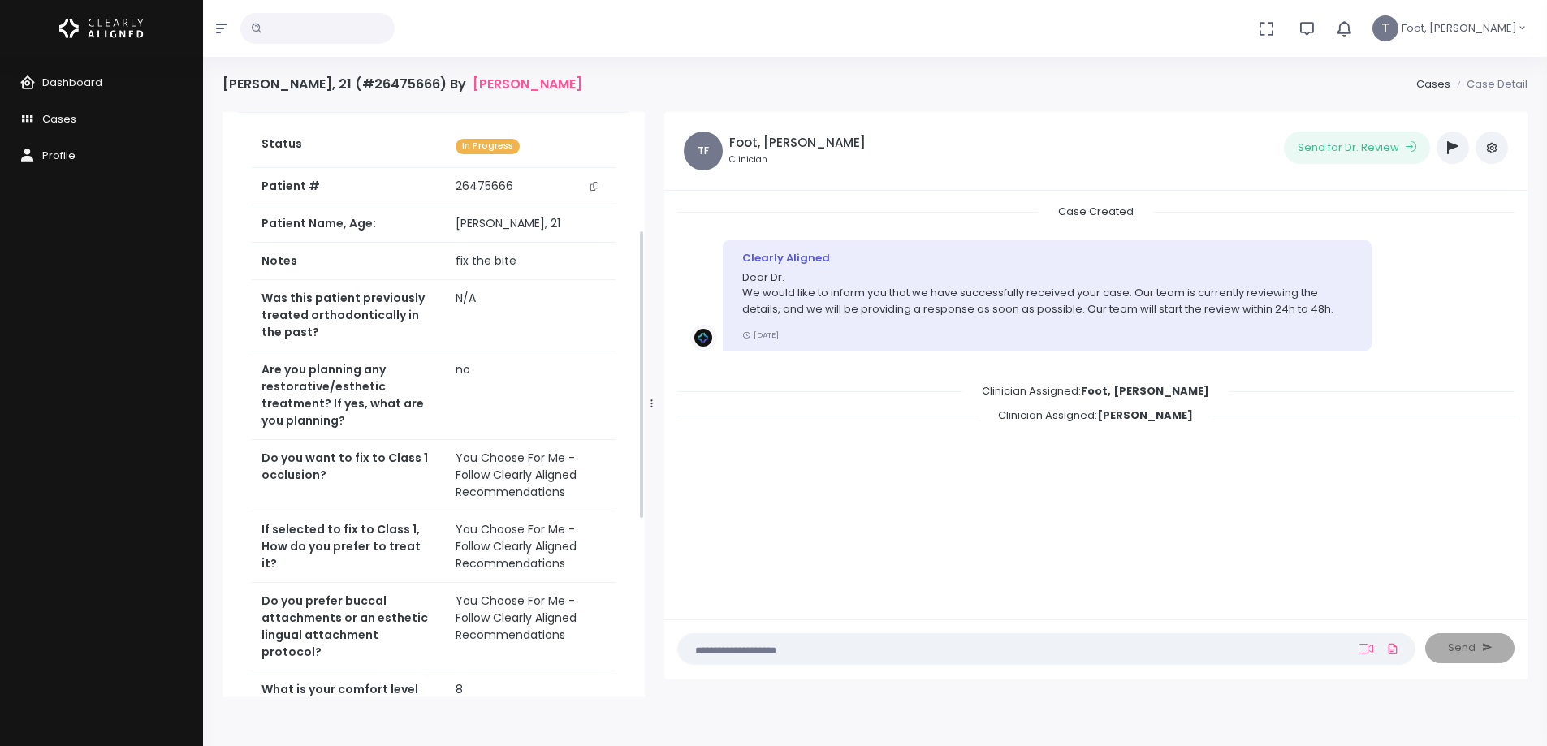
scroll to position [0, 0]
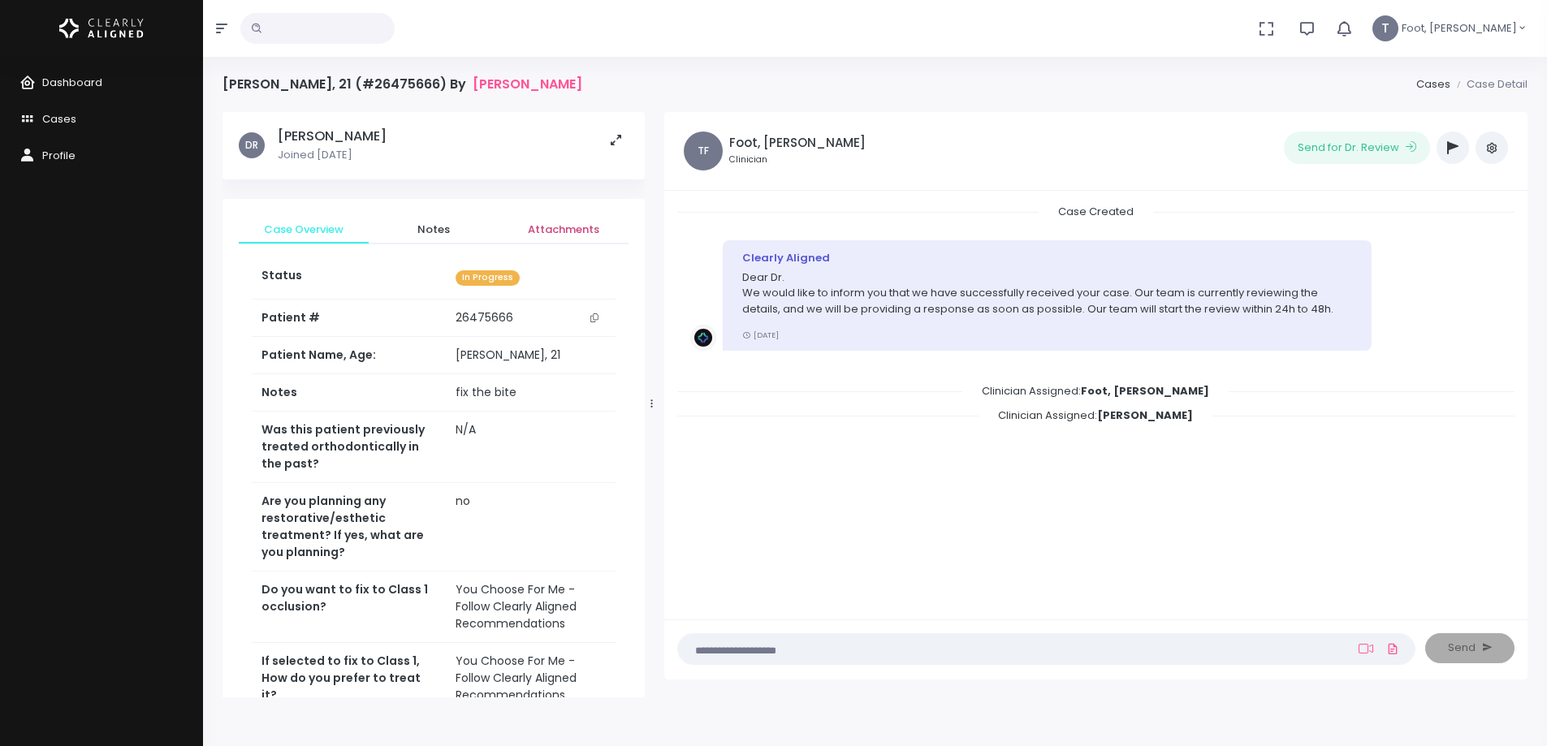
click at [569, 233] on span "Attachments" at bounding box center [564, 230] width 104 height 16
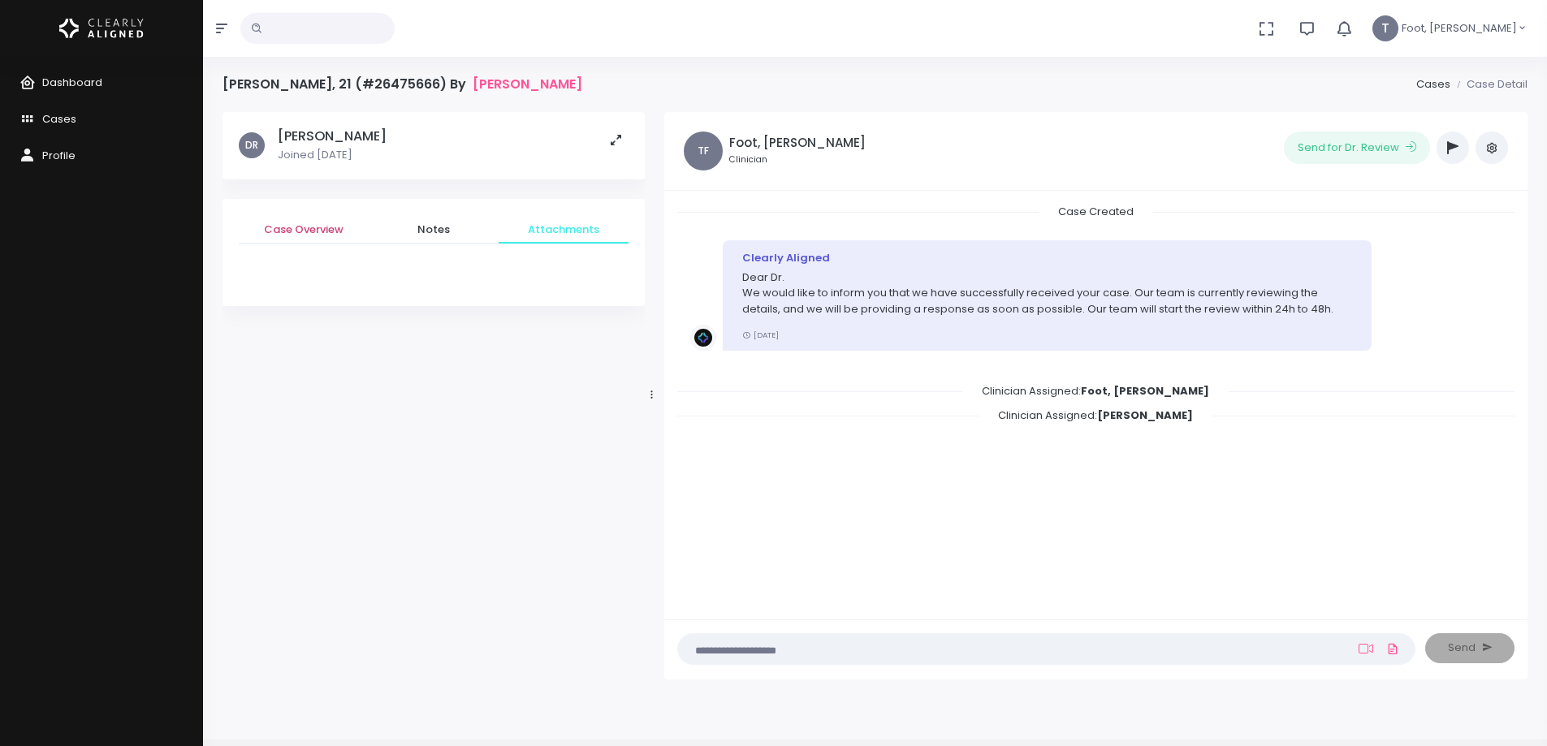
click at [301, 228] on span "Case Overview" at bounding box center [304, 230] width 104 height 16
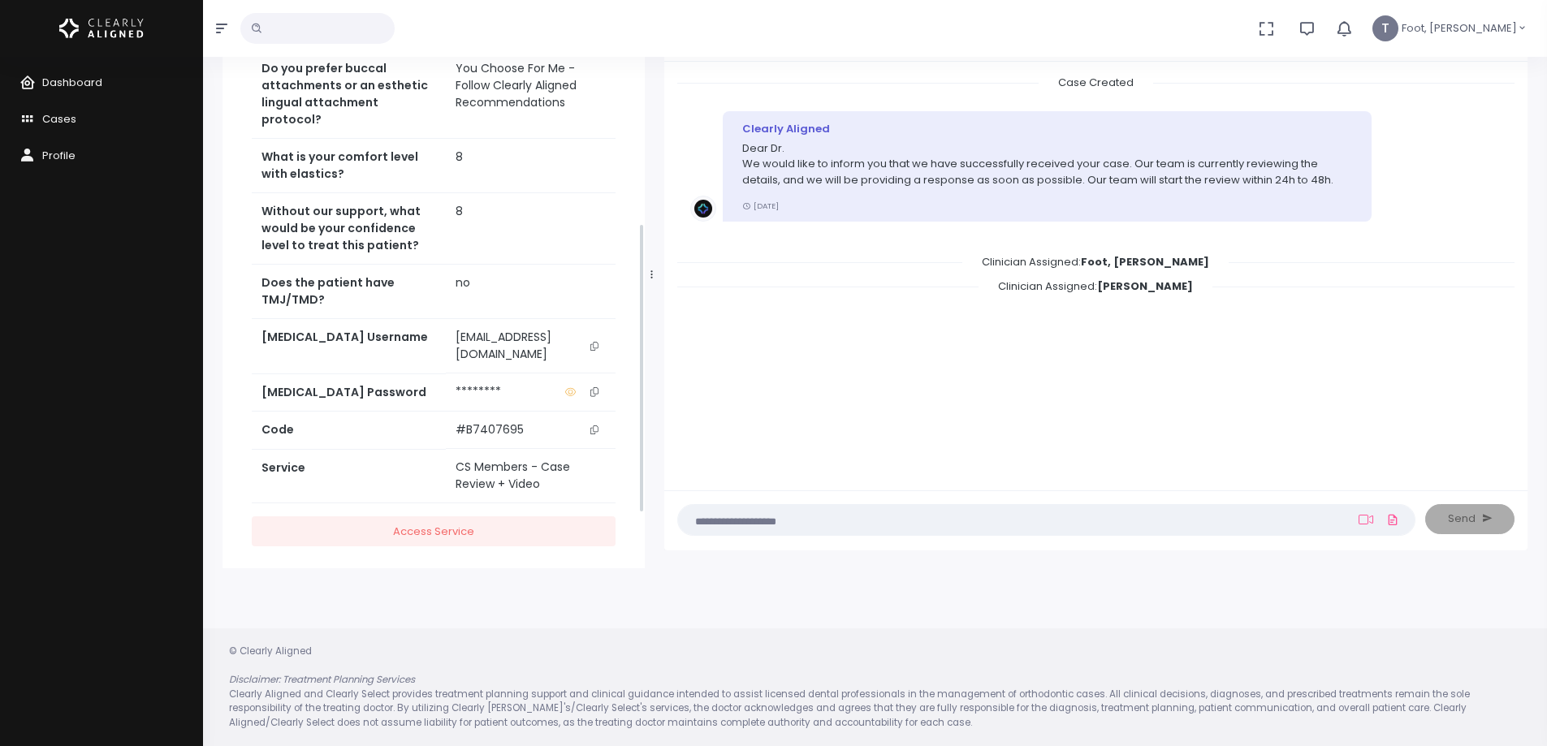
scroll to position [569, 0]
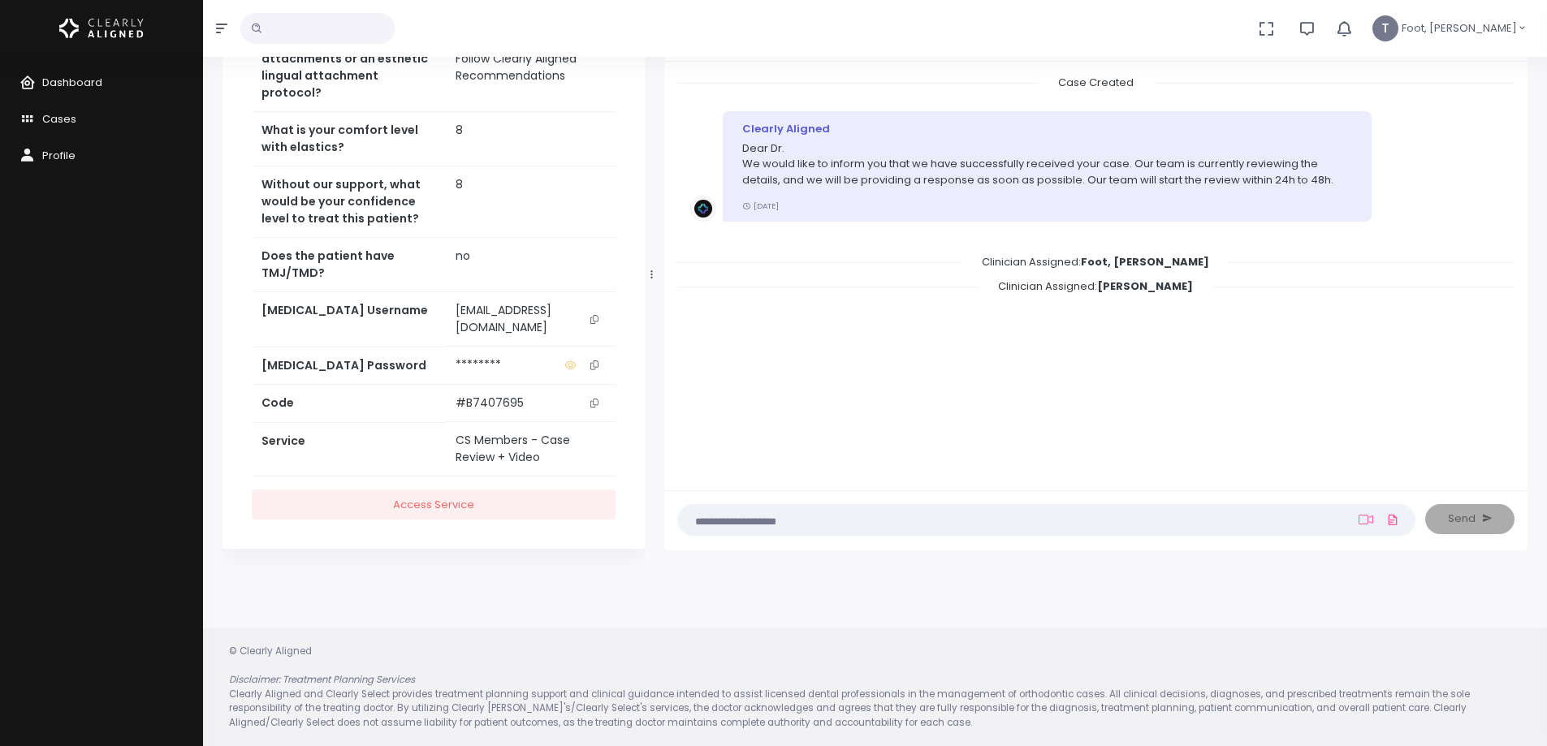
click at [590, 374] on button "scrollable content" at bounding box center [594, 365] width 23 height 17
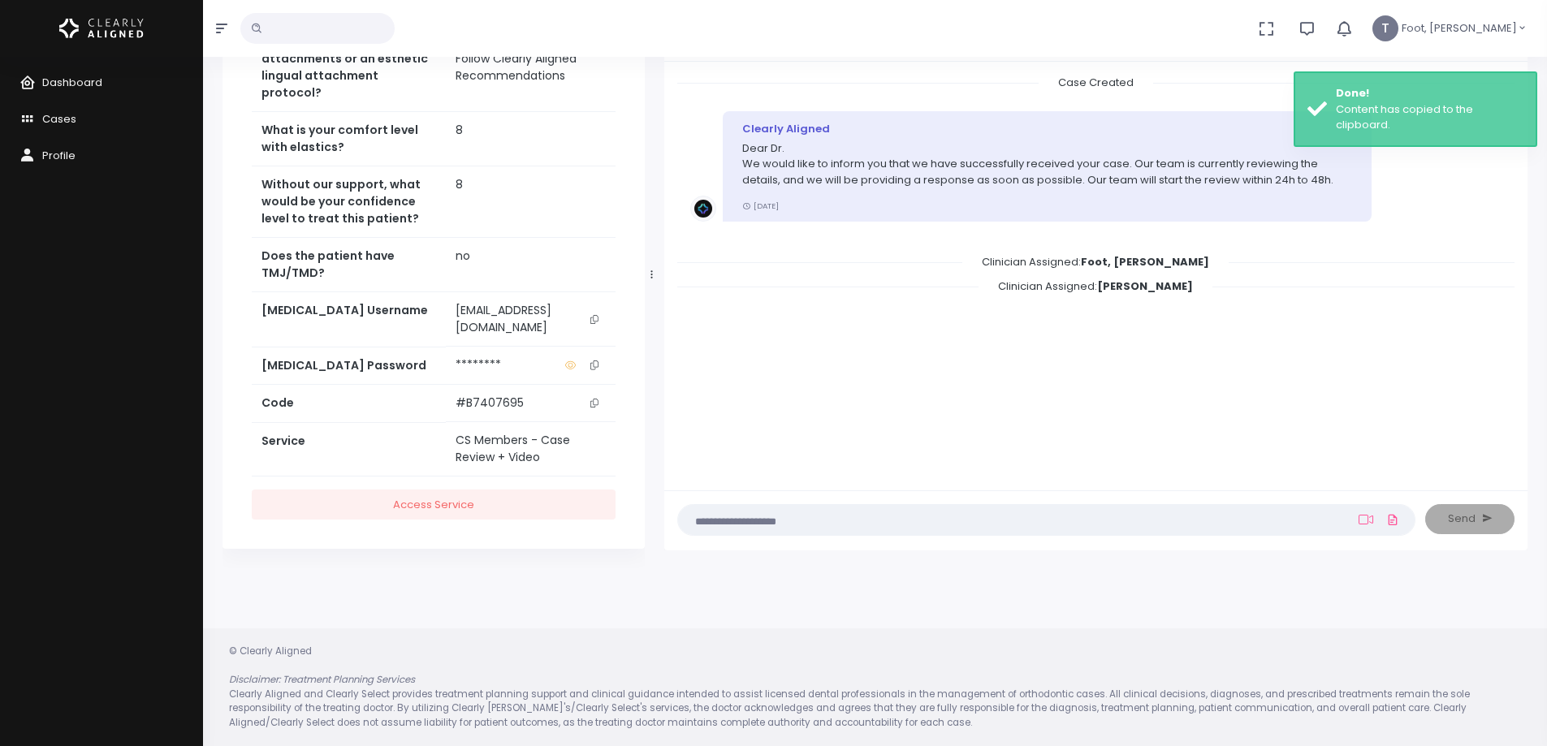
click at [575, 370] on icon "scrollable content" at bounding box center [570, 365] width 11 height 9
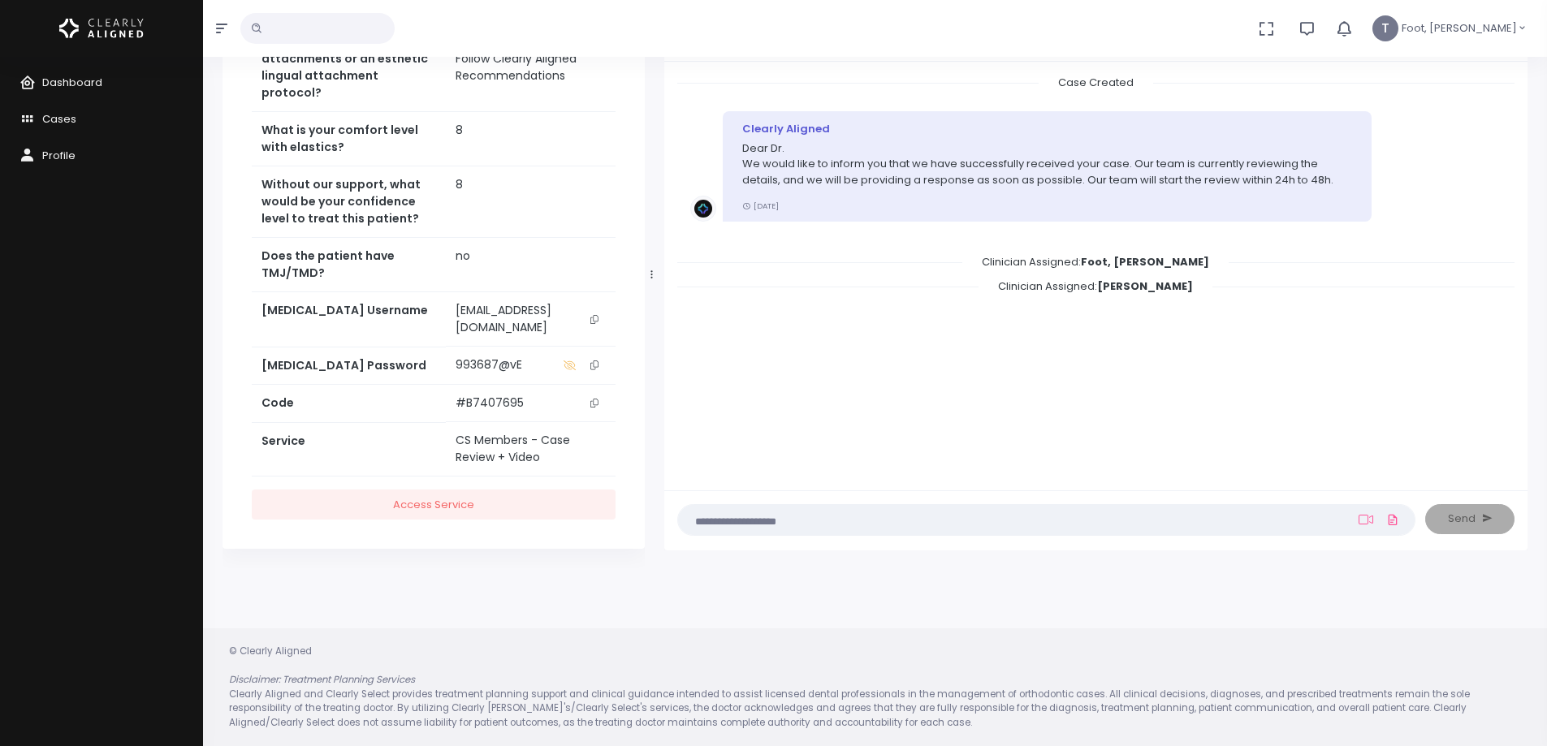
click at [594, 370] on icon "scrollable content" at bounding box center [595, 365] width 8 height 9
click at [84, 114] on link "Cases" at bounding box center [101, 120] width 203 height 37
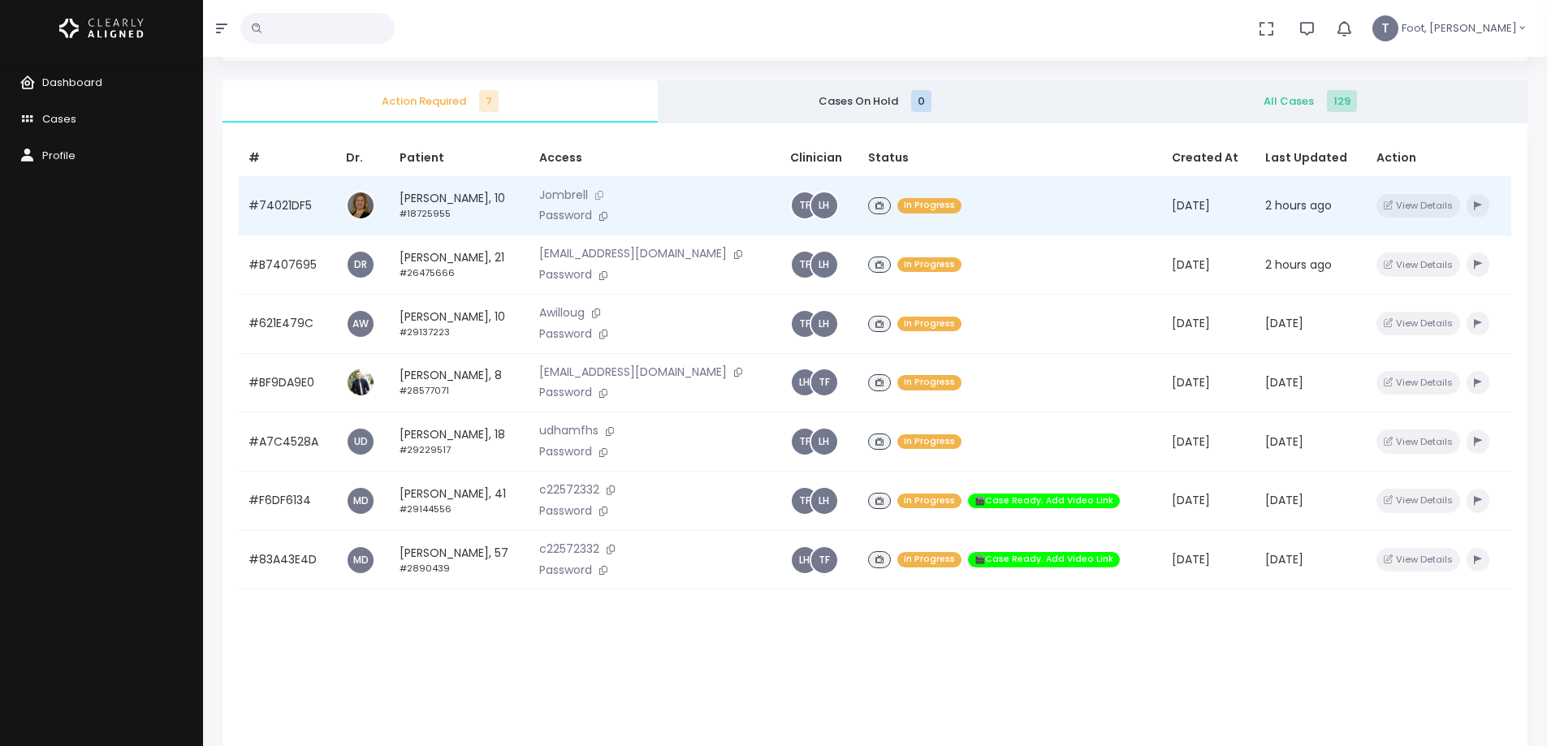
click at [604, 199] on icon at bounding box center [599, 195] width 8 height 9
click at [608, 216] on icon at bounding box center [603, 216] width 8 height 9
click at [447, 201] on td "[PERSON_NAME], 10 #18725955" at bounding box center [460, 205] width 140 height 59
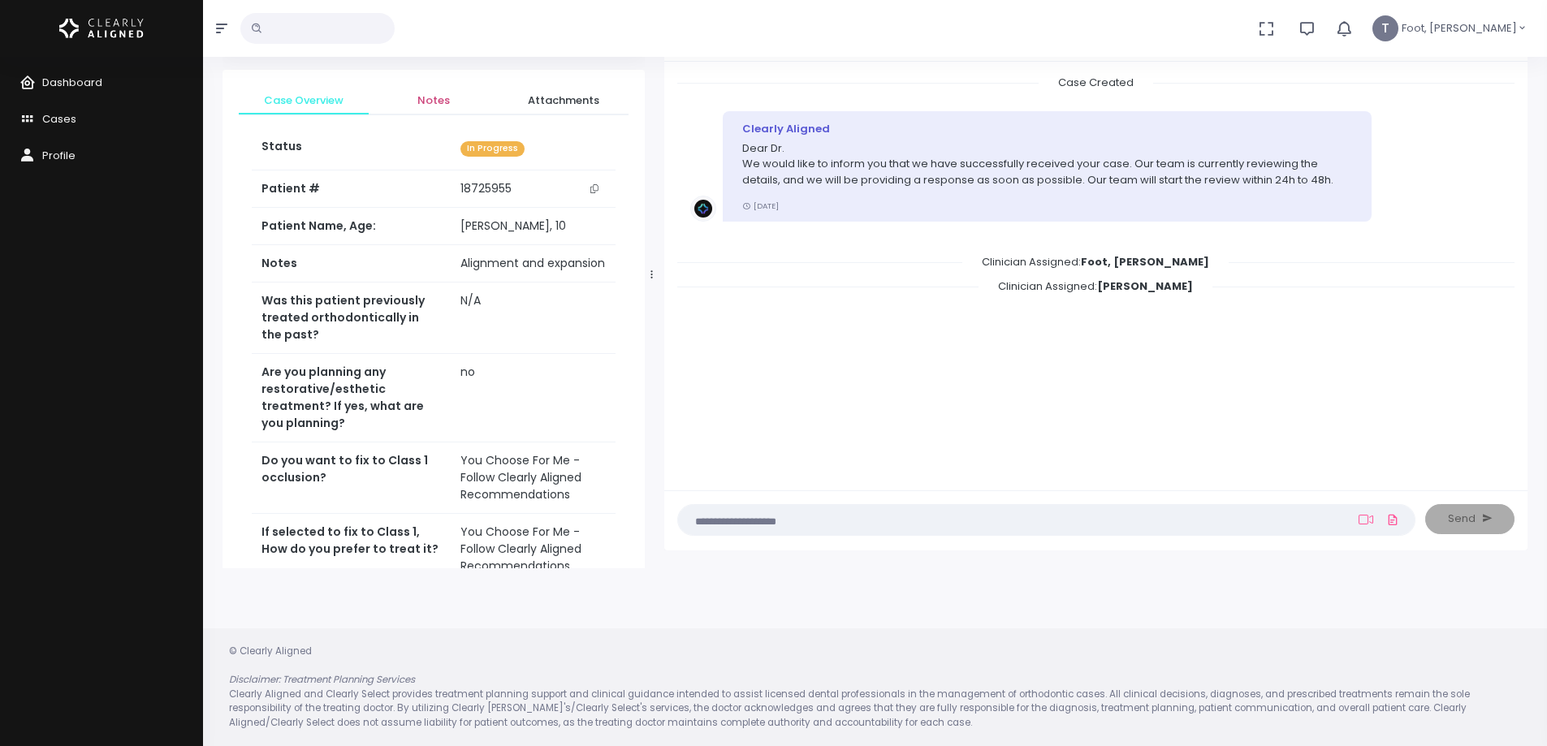
click at [440, 102] on span "Notes" at bounding box center [434, 101] width 104 height 16
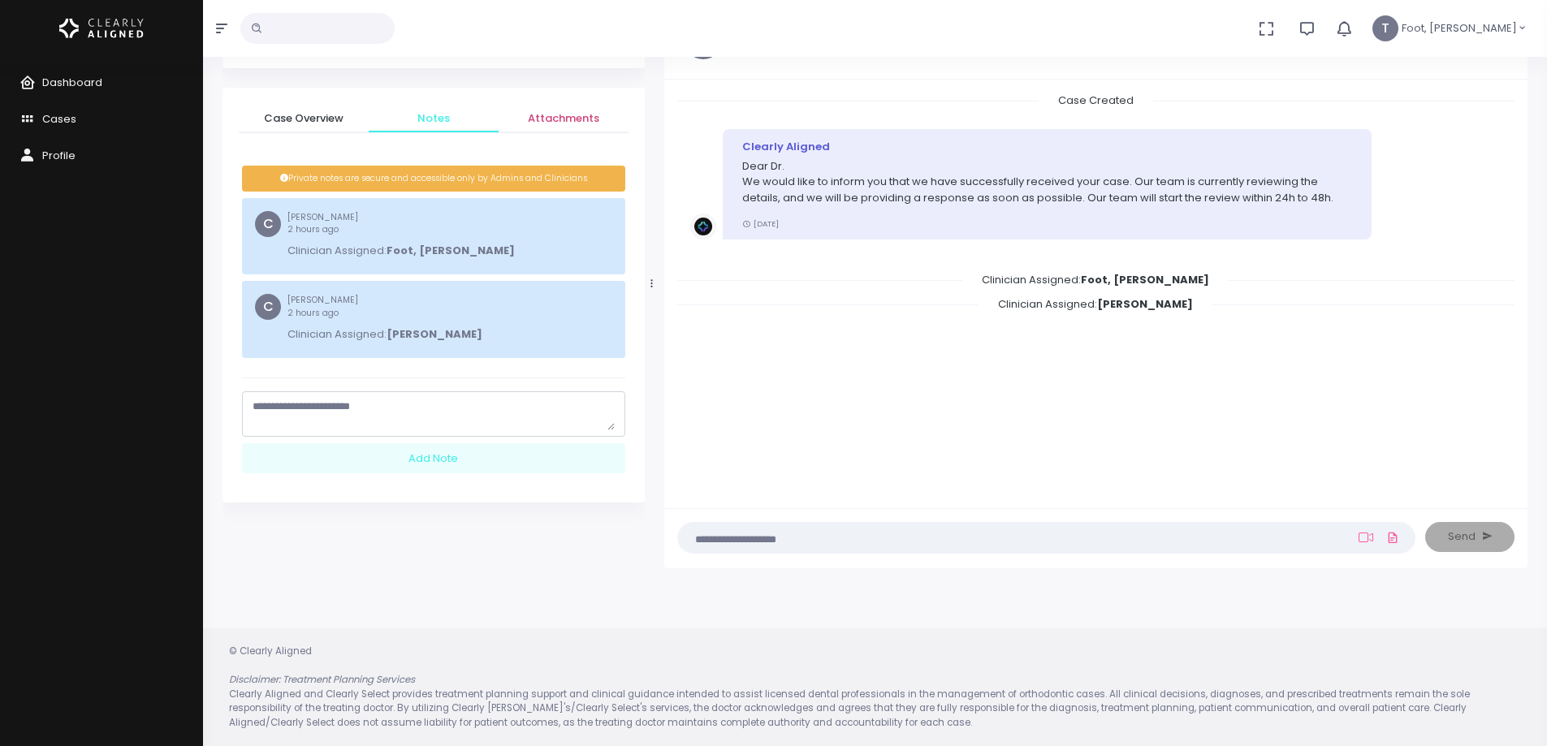
click at [594, 112] on span "Attachments" at bounding box center [564, 118] width 104 height 16
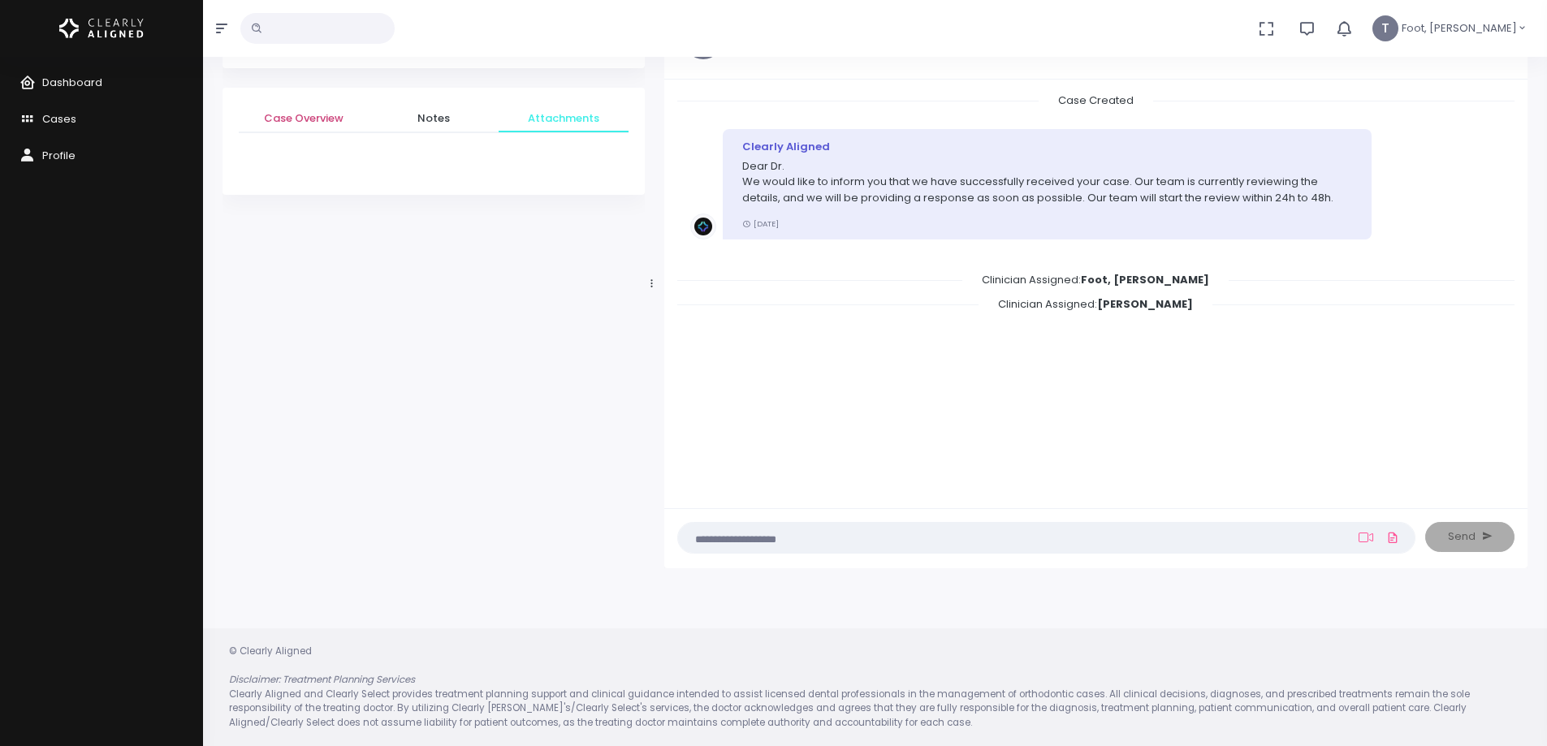
drag, startPoint x: 344, startPoint y: 115, endPoint x: 299, endPoint y: 41, distance: 86.4
click at [344, 115] on span "Case Overview" at bounding box center [304, 118] width 104 height 16
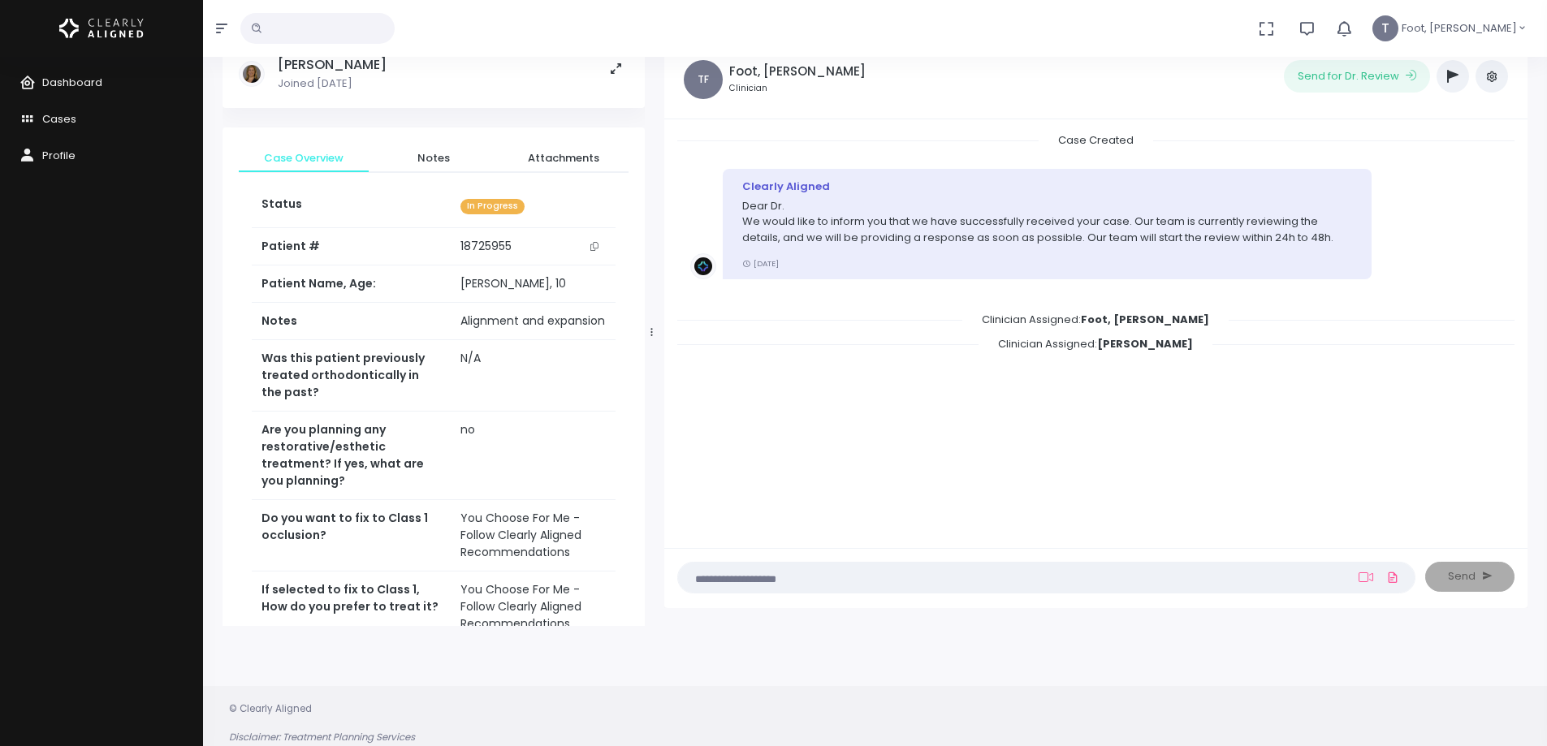
scroll to position [0, 0]
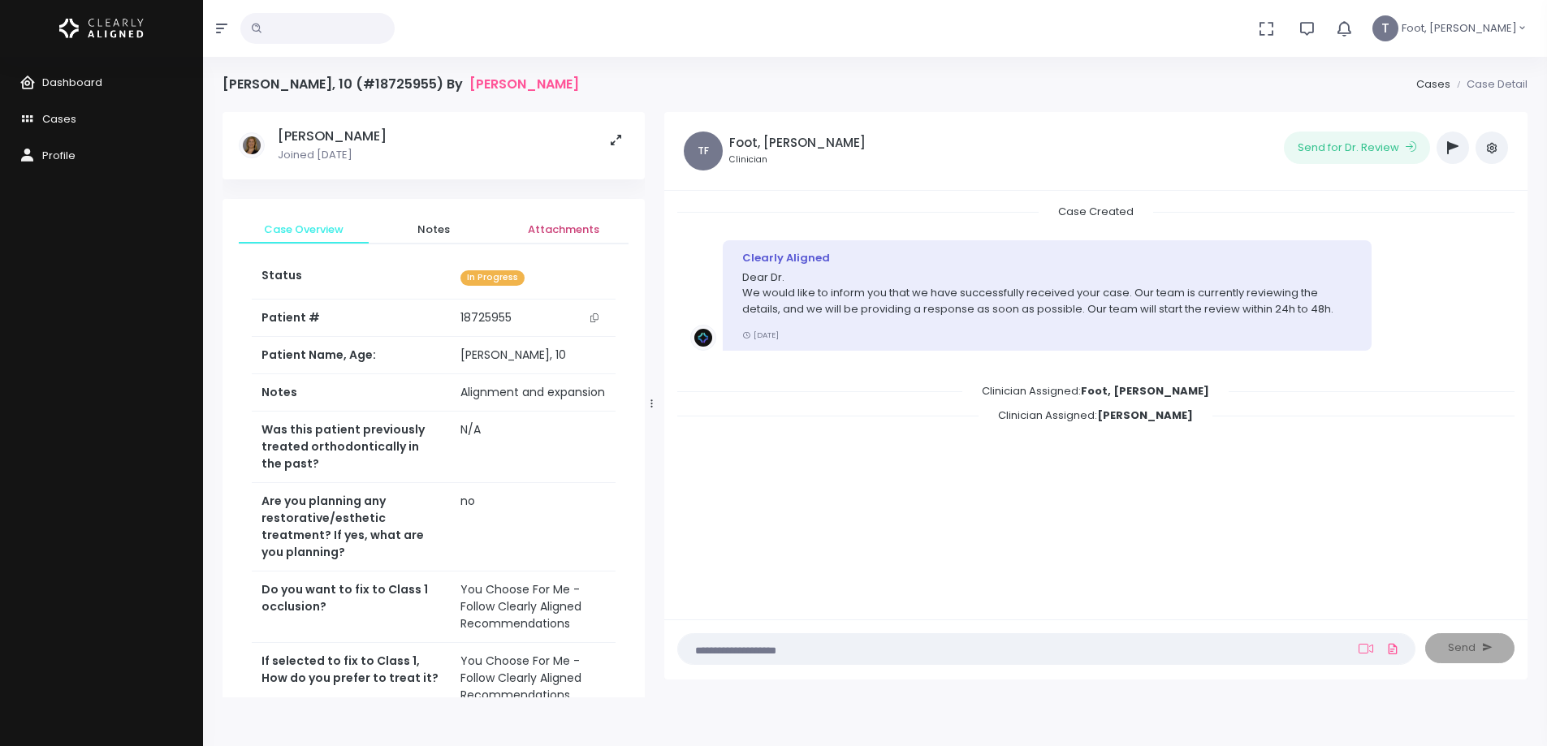
click at [554, 224] on span "Attachments" at bounding box center [564, 230] width 104 height 16
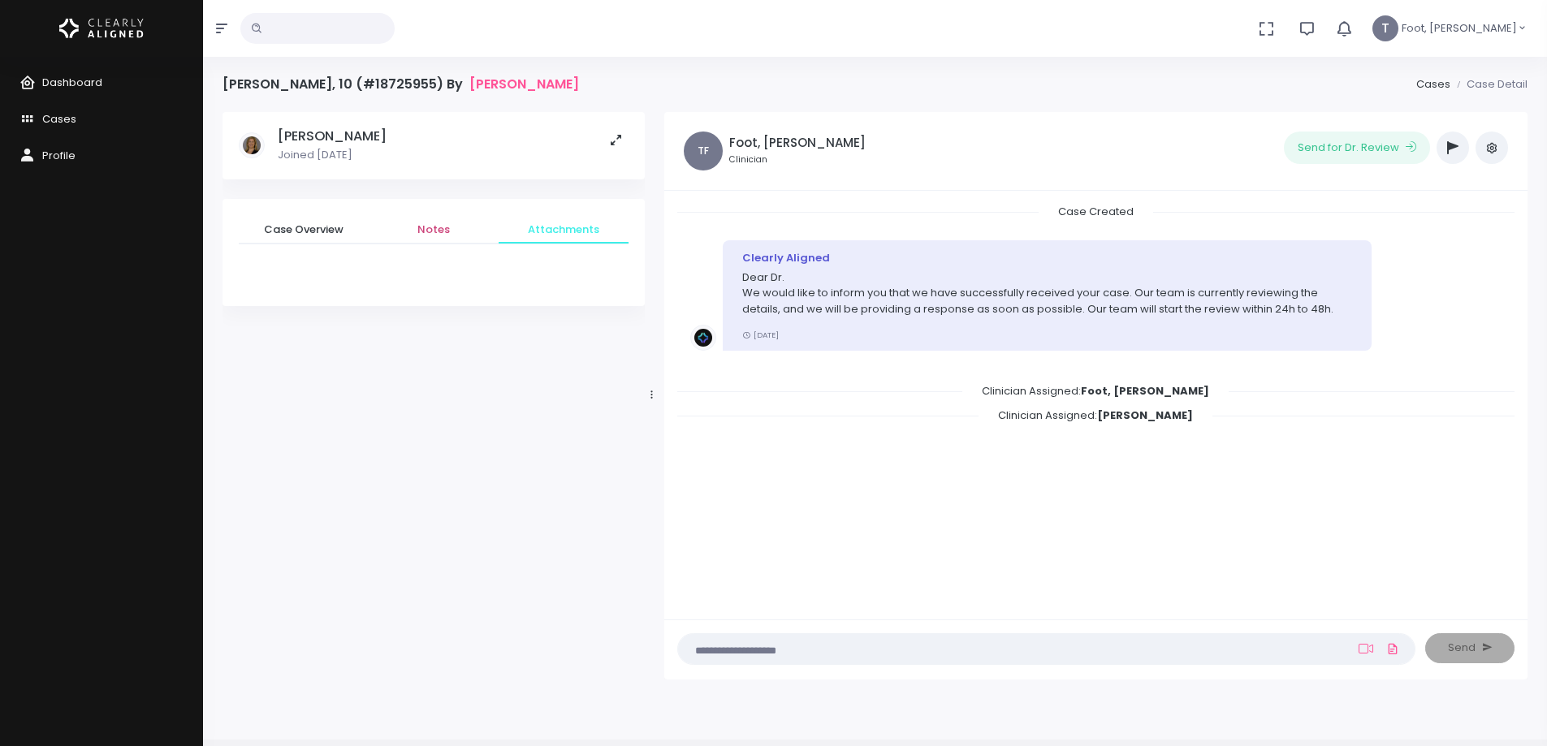
click at [436, 226] on span "Notes" at bounding box center [434, 230] width 104 height 16
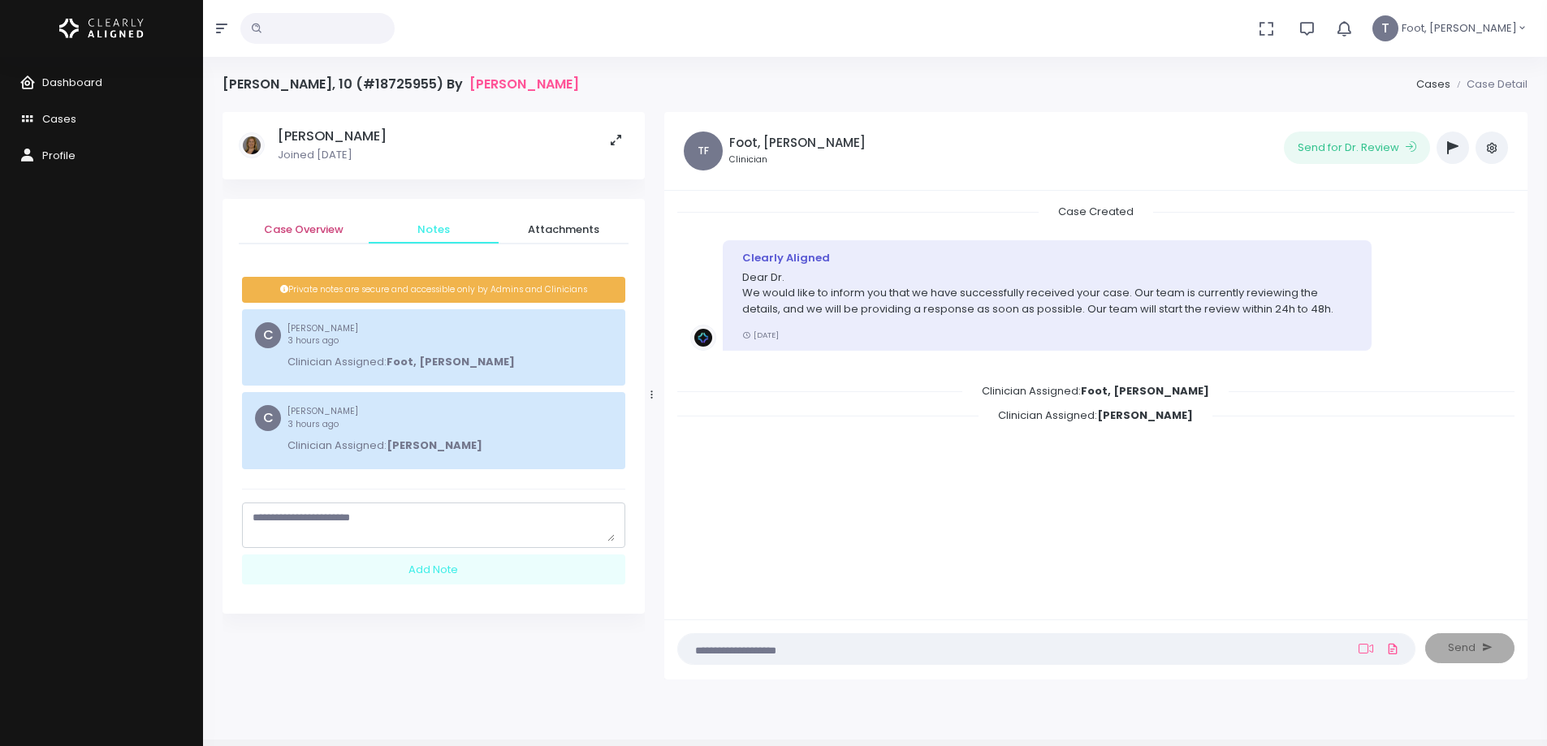
click at [326, 220] on link "Case Overview" at bounding box center [304, 229] width 130 height 29
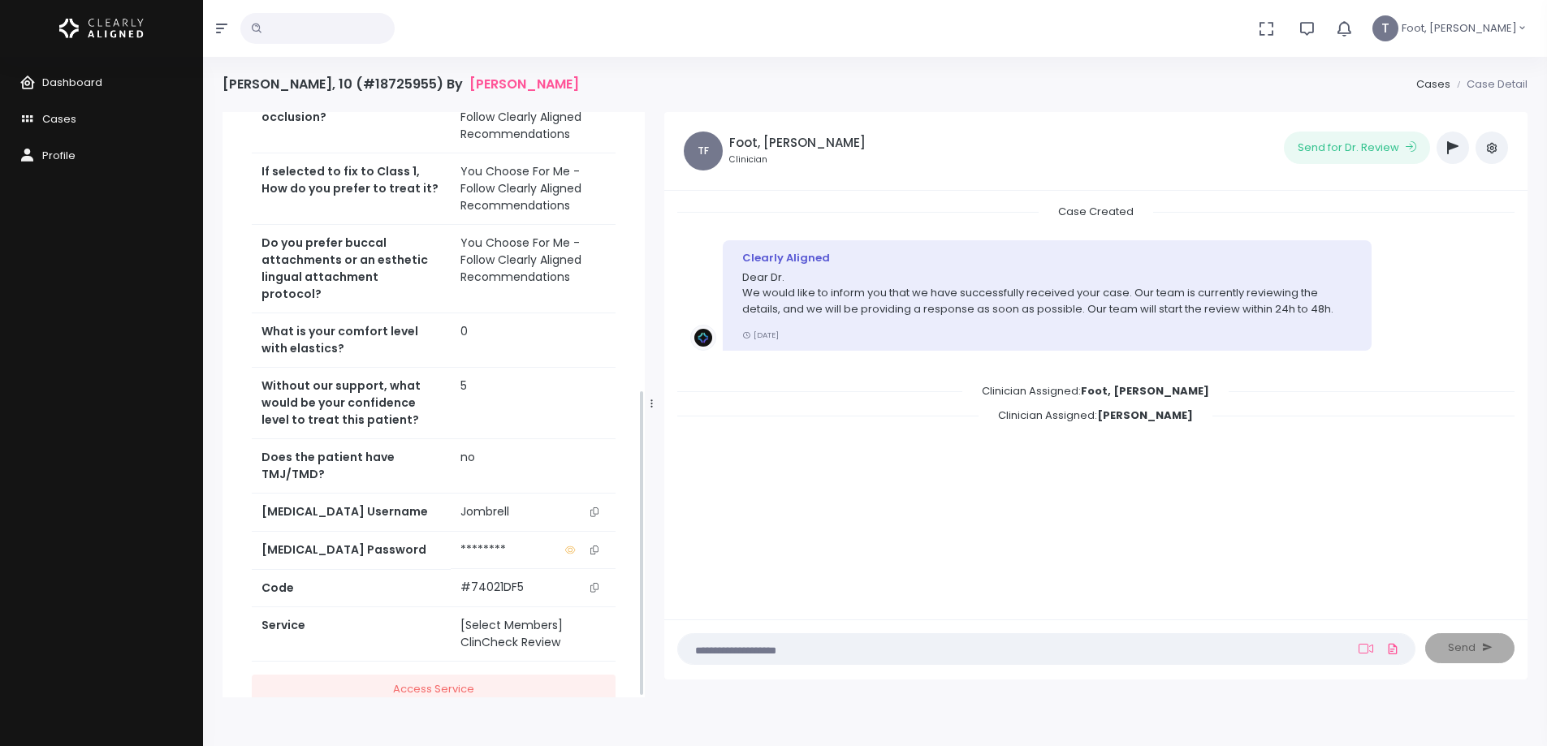
scroll to position [528, 0]
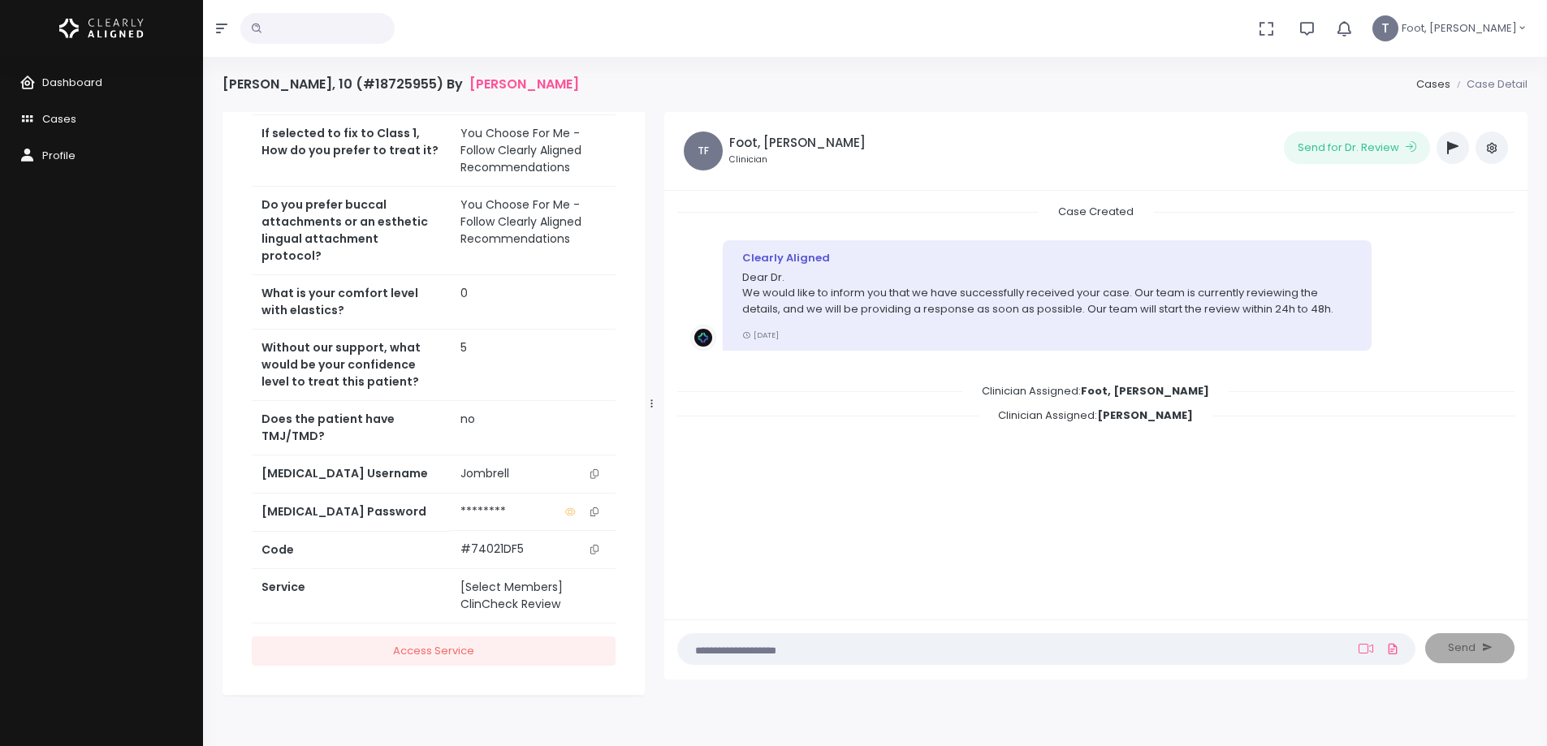
click at [596, 470] on icon "scrollable content" at bounding box center [595, 474] width 8 height 9
